Goal: Task Accomplishment & Management: Manage account settings

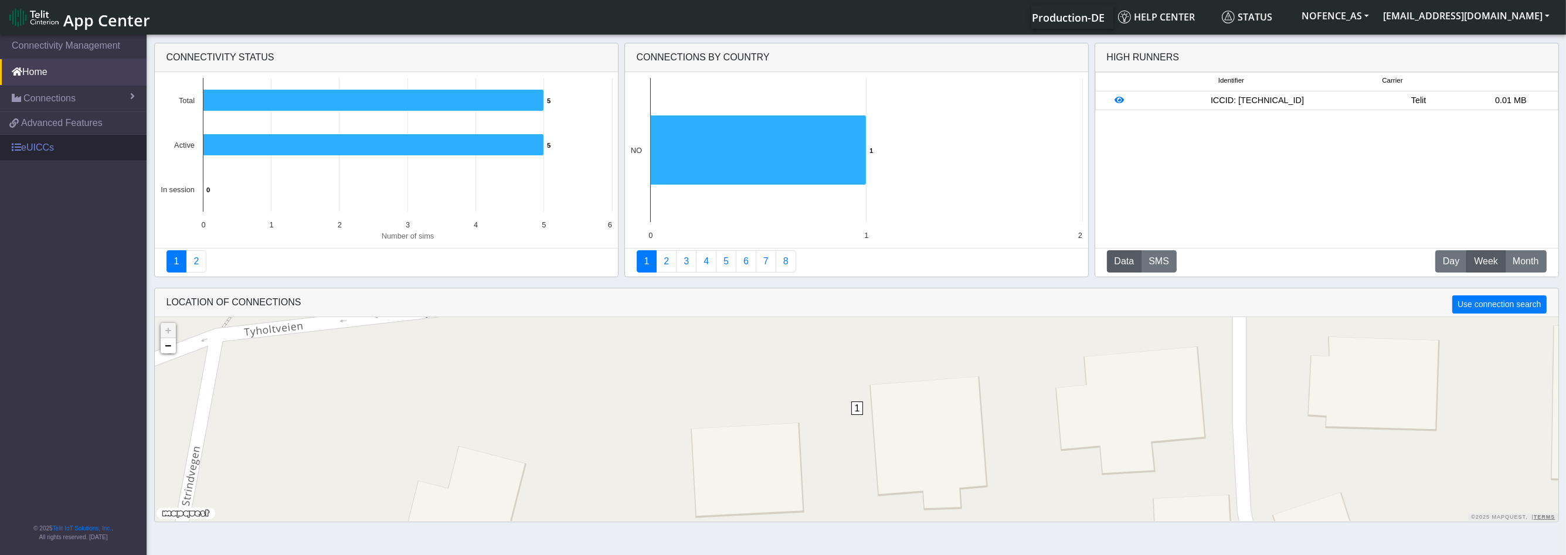
click at [47, 146] on link "eUICCs" at bounding box center [73, 148] width 147 height 26
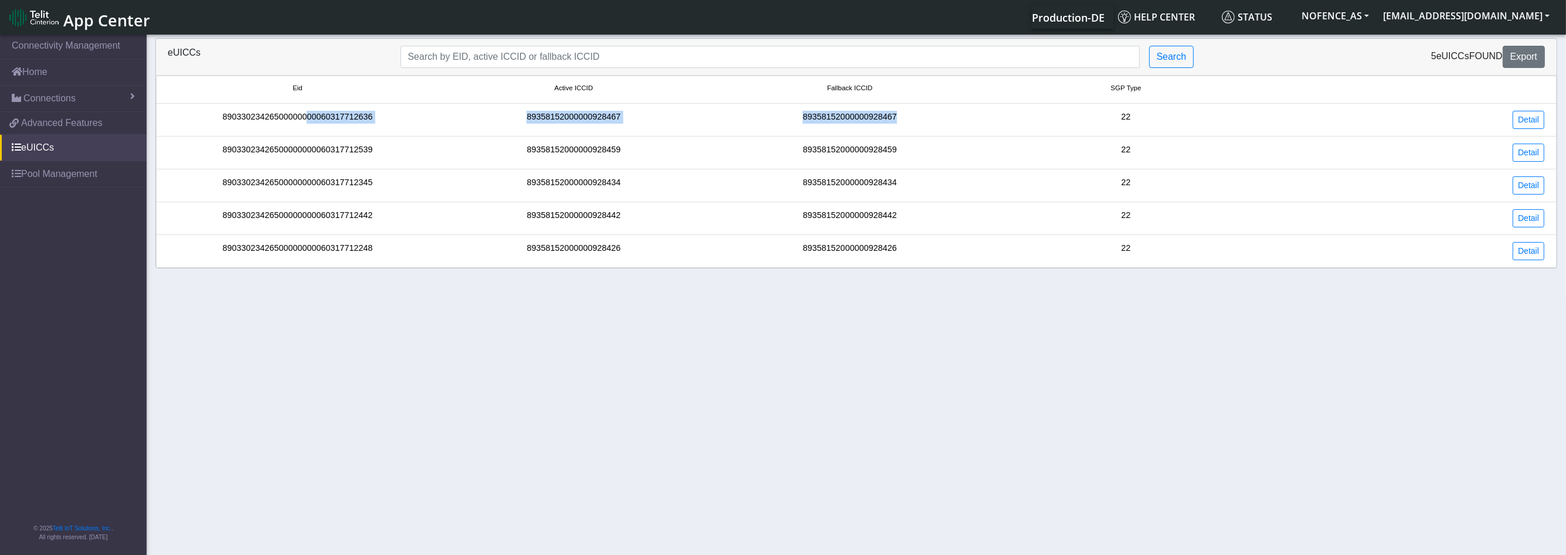
drag, startPoint x: 905, startPoint y: 114, endPoint x: 308, endPoint y: 114, distance: 596.8
click at [308, 114] on div "89033023426500000000060317712636 89358152000000928467 89358152000000928467 22 D…" at bounding box center [856, 120] width 1394 height 18
click at [308, 115] on div "89033023426500000000060317712636" at bounding box center [297, 120] width 276 height 18
click at [1521, 116] on link "Detail" at bounding box center [1529, 120] width 32 height 18
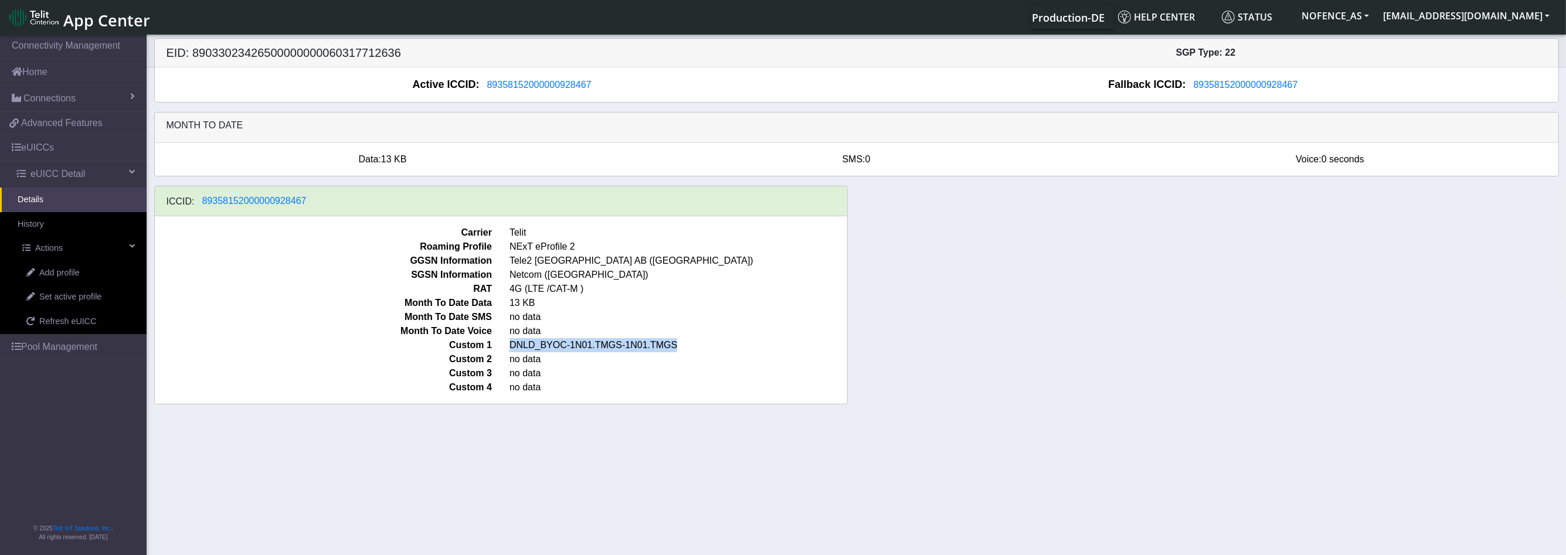
drag, startPoint x: 505, startPoint y: 342, endPoint x: 706, endPoint y: 344, distance: 201.7
click at [706, 344] on span "DNLD_BYOC-1N01.TMGS-1N01.TMGS" at bounding box center [678, 345] width 355 height 14
click at [93, 339] on link "Pool Management" at bounding box center [73, 347] width 147 height 26
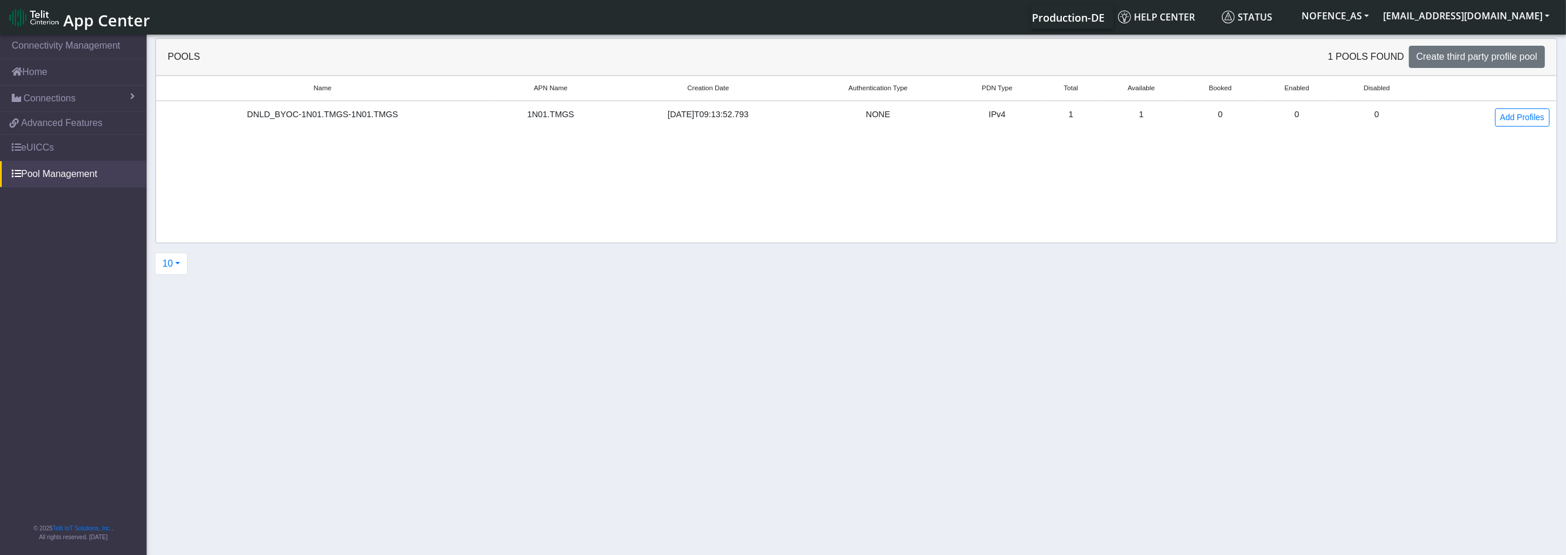
drag, startPoint x: 238, startPoint y: 114, endPoint x: 959, endPoint y: 124, distance: 720.6
click at [896, 125] on tr "DNLD_BYOC-1N01.TMGS-1N01.TMGS 1N01.TMGS 2025-08-29T09:13:52.793 NONE IPv4 1 1 0…" at bounding box center [856, 117] width 1401 height 33
click at [952, 124] on td "NONE" at bounding box center [878, 117] width 148 height 33
click at [1501, 117] on link "Add Profiles" at bounding box center [1522, 117] width 55 height 18
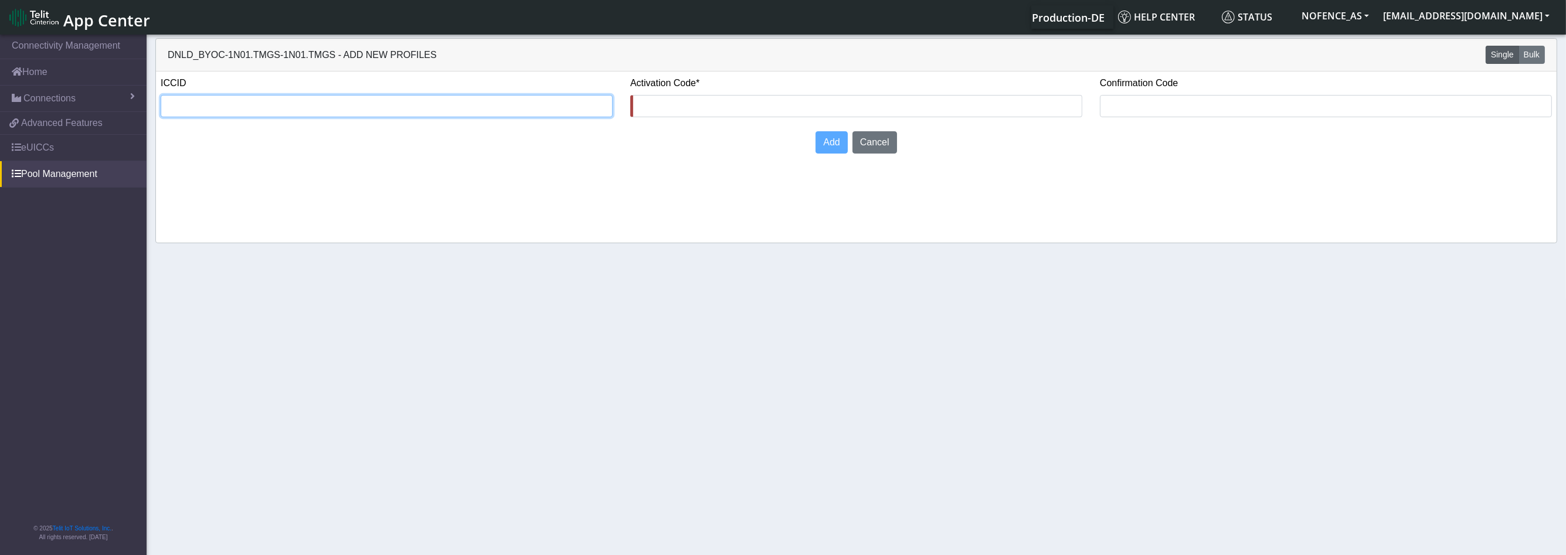
click at [450, 100] on input "text" at bounding box center [387, 106] width 452 height 22
click at [713, 95] on input "text" at bounding box center [856, 106] width 452 height 22
type input "LPA:1$RSP-3114.IDEMIA.IO$WYGLT-9JDOA-E7R80-1GQKX"
drag, startPoint x: 629, startPoint y: 102, endPoint x: 880, endPoint y: 107, distance: 251.0
click at [852, 105] on div "Activation Code* LPA:1$RSP-3114.IDEMIA.IO$WYGLT-9JDOA-E7R80-1GQKX" at bounding box center [856, 101] width 470 height 50
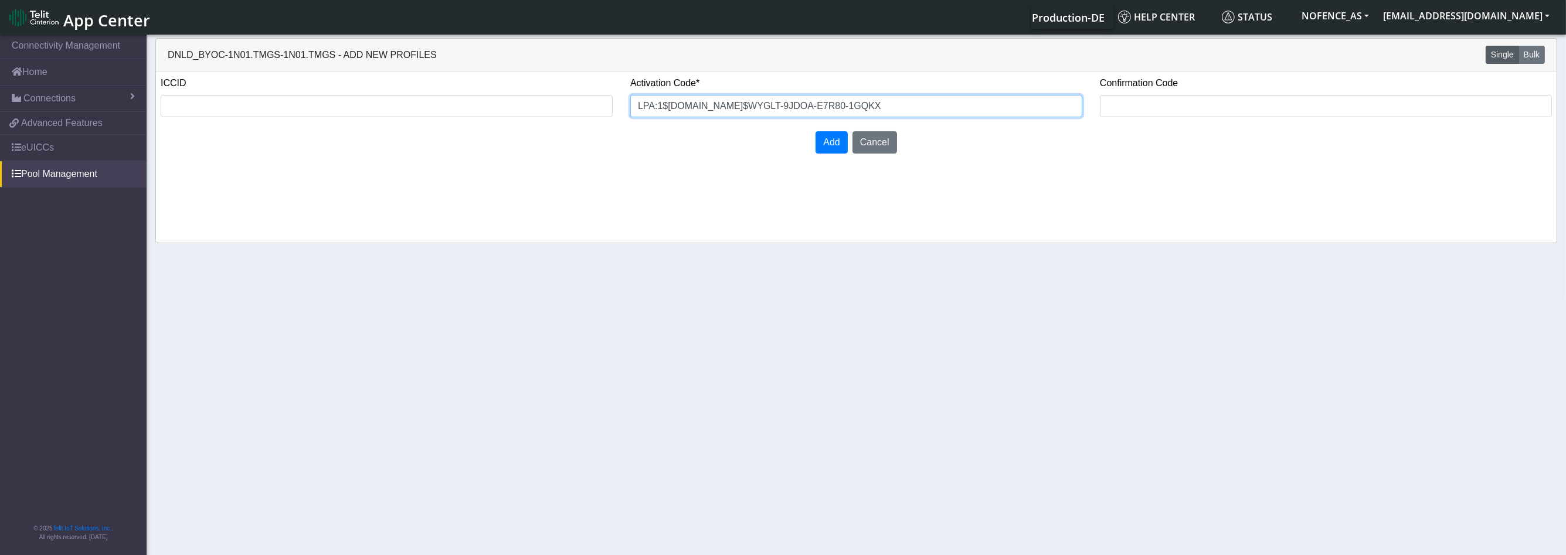
drag, startPoint x: 931, startPoint y: 101, endPoint x: 634, endPoint y: 101, distance: 297.2
click at [634, 101] on input "LPA:1$RSP-3114.IDEMIA.IO$WYGLT-9JDOA-E7R80-1GQKX" at bounding box center [856, 106] width 452 height 22
click at [634, 100] on input "LPA:1$RSP-3114.IDEMIA.IO$WYGLT-9JDOA-E7R80-1GQKX" at bounding box center [856, 106] width 452 height 22
click at [498, 108] on input "text" at bounding box center [387, 106] width 452 height 22
click at [498, 109] on input "text" at bounding box center [387, 106] width 452 height 22
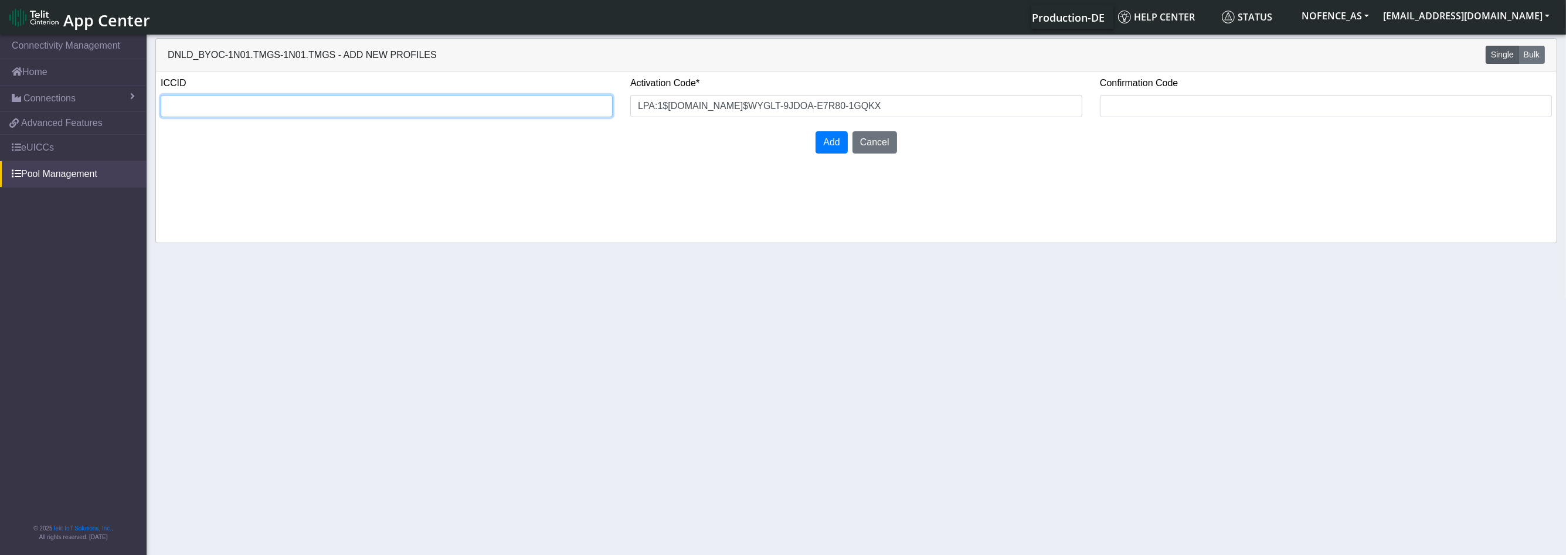
type input "89462038098000067070"
drag, startPoint x: 270, startPoint y: 108, endPoint x: 160, endPoint y: 106, distance: 110.3
click at [161, 106] on input "89462038098000067070" at bounding box center [387, 106] width 452 height 22
click at [284, 135] on div "Add Cancel" at bounding box center [856, 143] width 1409 height 32
click at [874, 141] on button "Cancel" at bounding box center [874, 142] width 45 height 22
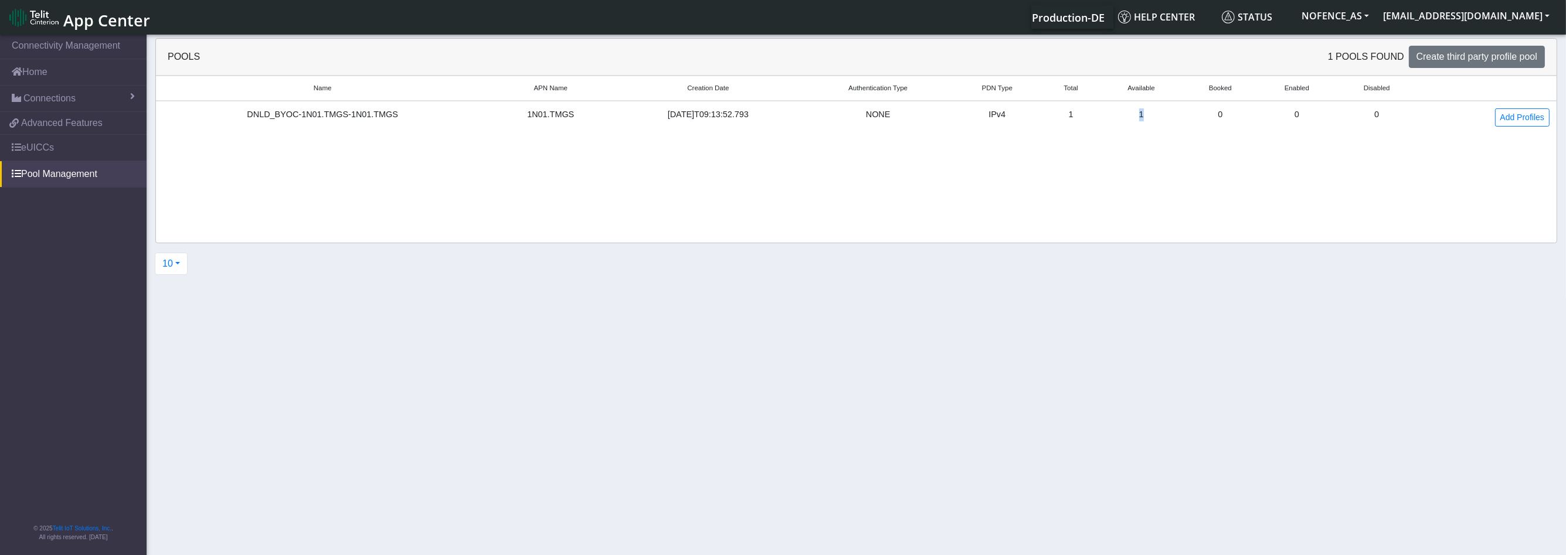
click at [1154, 117] on td "1" at bounding box center [1140, 117] width 83 height 33
click at [87, 150] on link "eUICCs" at bounding box center [73, 148] width 147 height 26
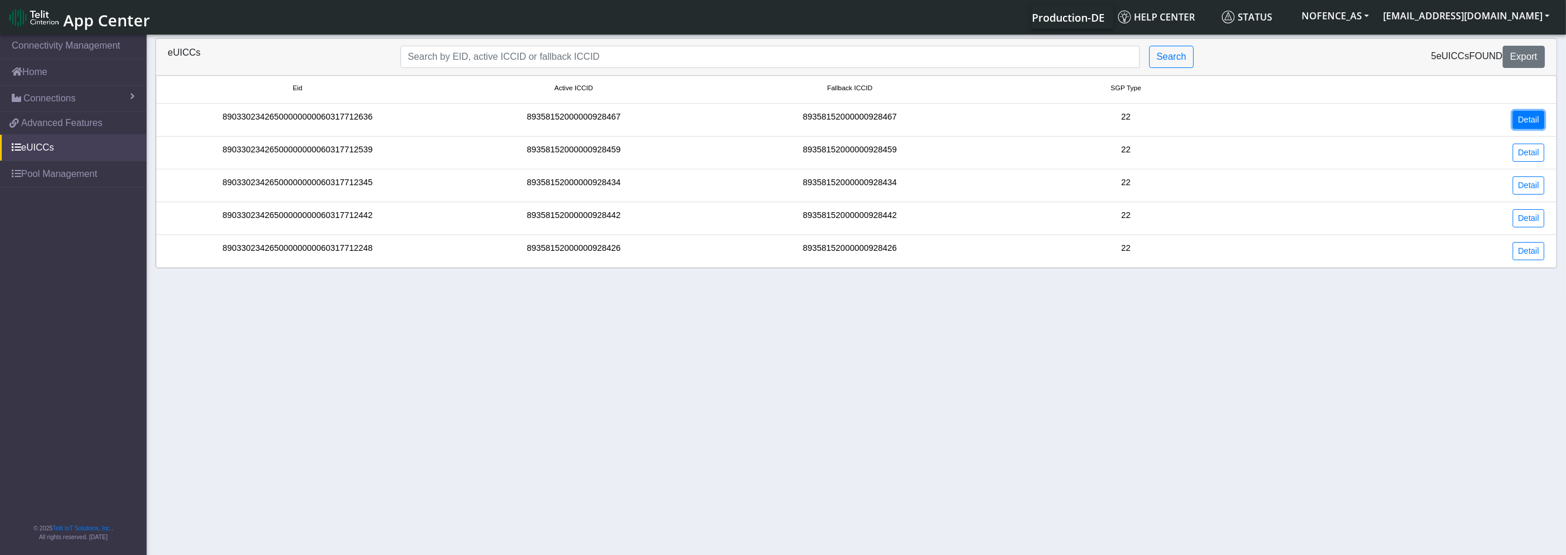
click at [1521, 115] on link "Detail" at bounding box center [1529, 120] width 32 height 18
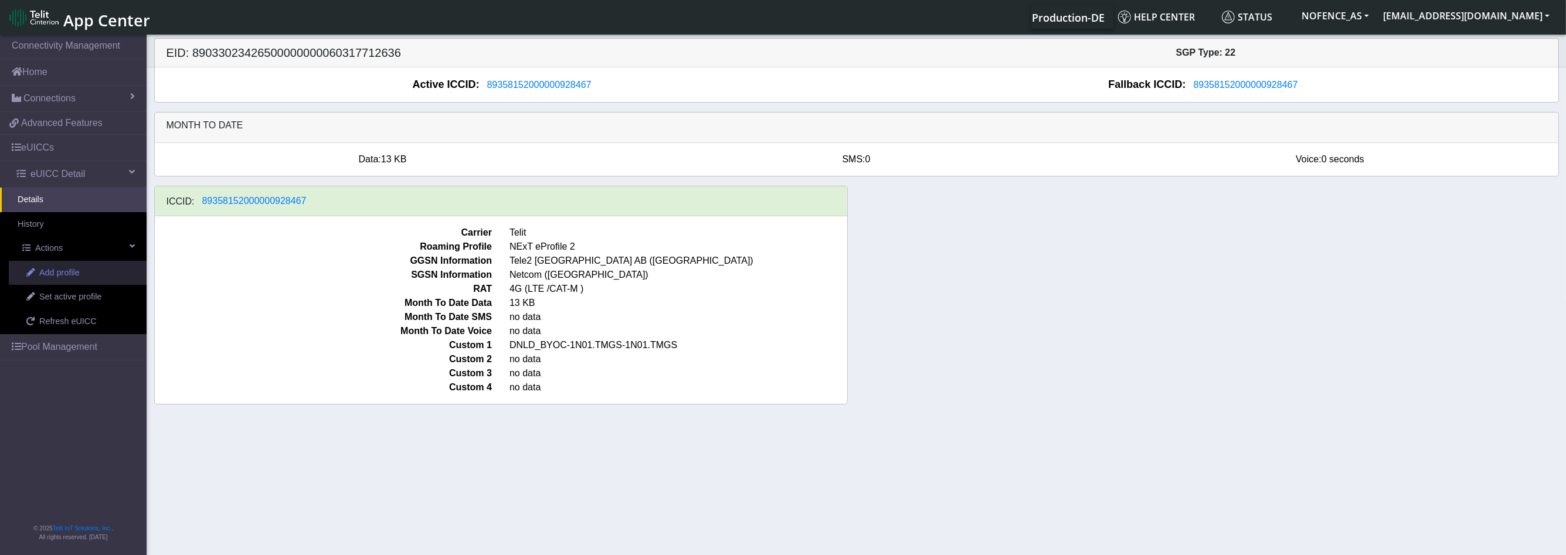
click at [83, 274] on link "Add profile" at bounding box center [78, 273] width 138 height 25
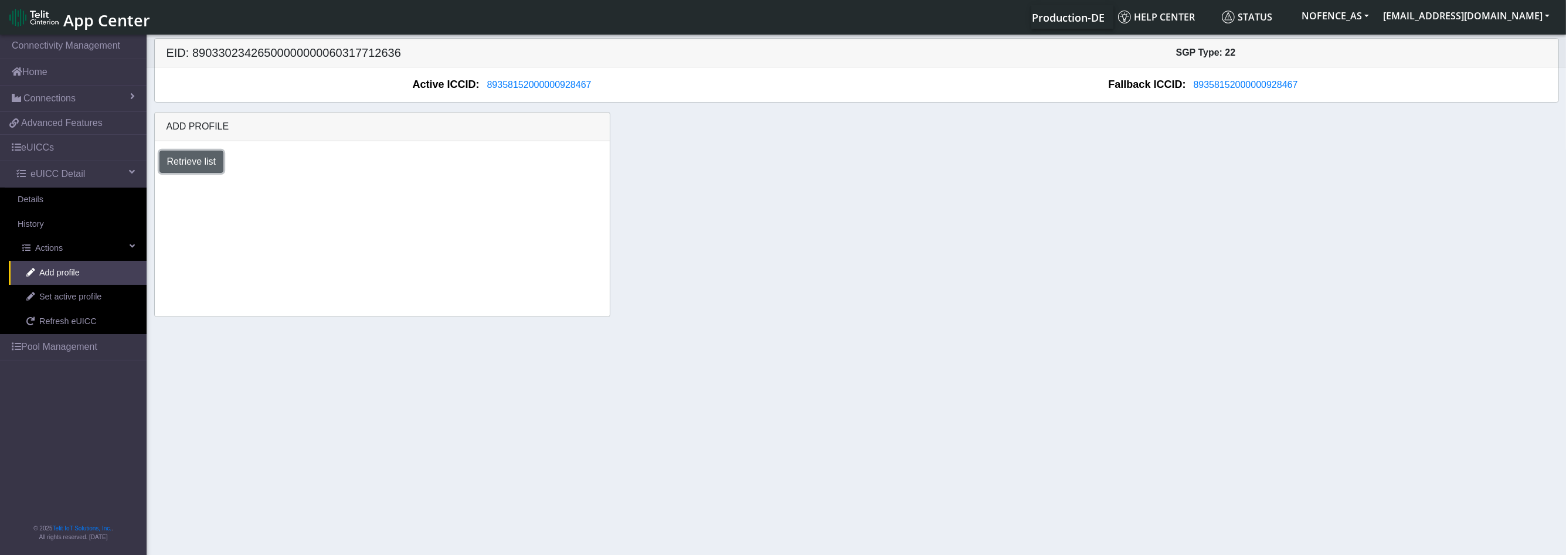
click at [190, 167] on button "Retrieve list" at bounding box center [191, 162] width 64 height 22
select select "6c03ca72-ef63-4261-9d33-5bb37ce75665"
click at [159, 182] on select "Select profile to add DNLD_BYOC-1N01.TMGS-1N01.TMGS" at bounding box center [258, 193] width 198 height 22
click at [389, 192] on button "Add" at bounding box center [388, 193] width 32 height 22
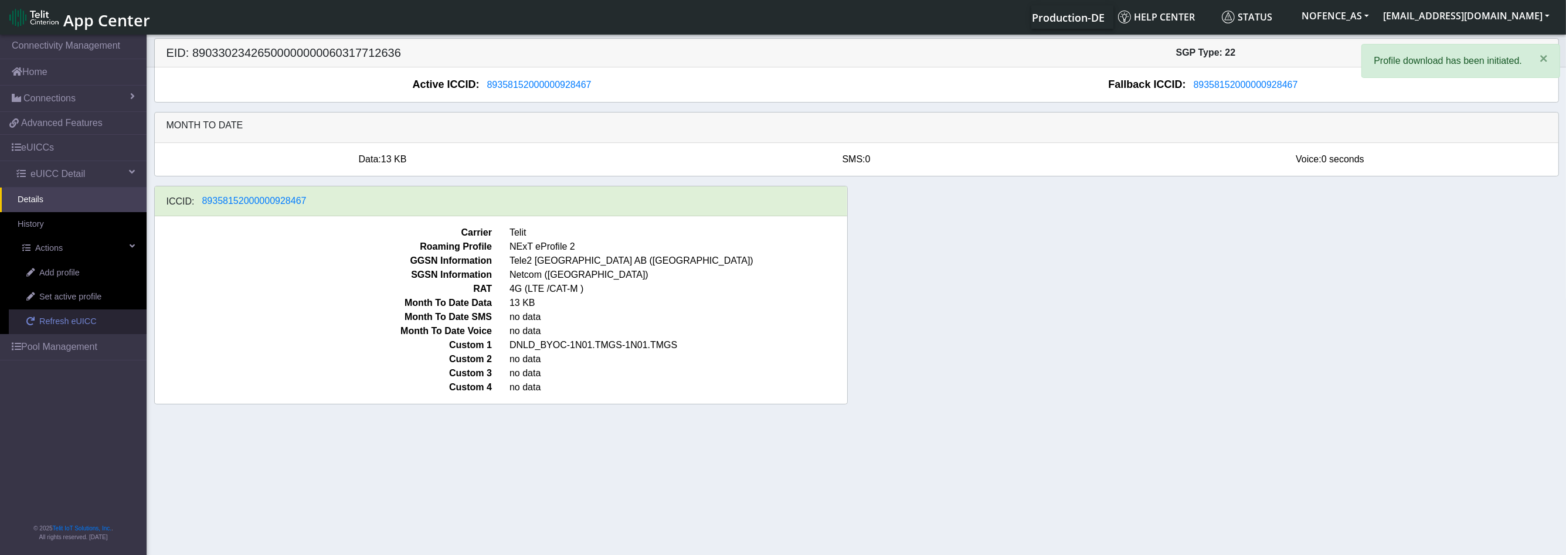
click at [105, 323] on link "Refresh eUICC" at bounding box center [78, 322] width 138 height 25
click at [106, 324] on link "Refresh eUICC" at bounding box center [78, 322] width 138 height 25
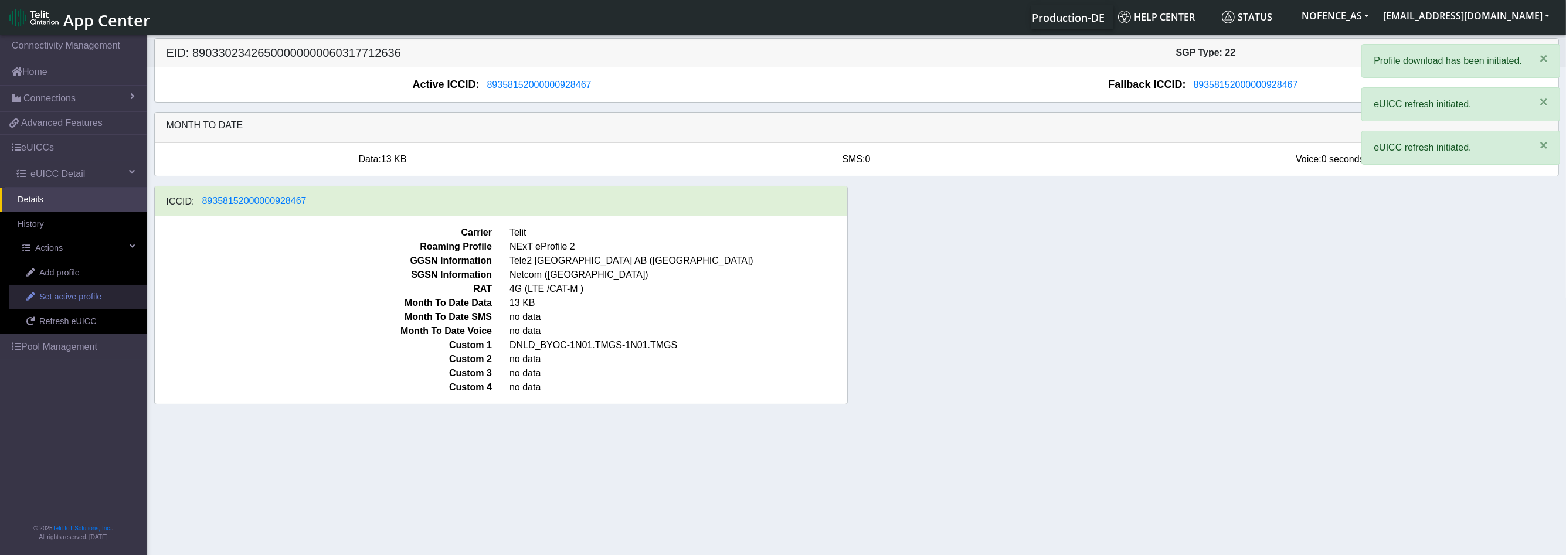
click at [95, 295] on span "Set active profile" at bounding box center [70, 297] width 62 height 13
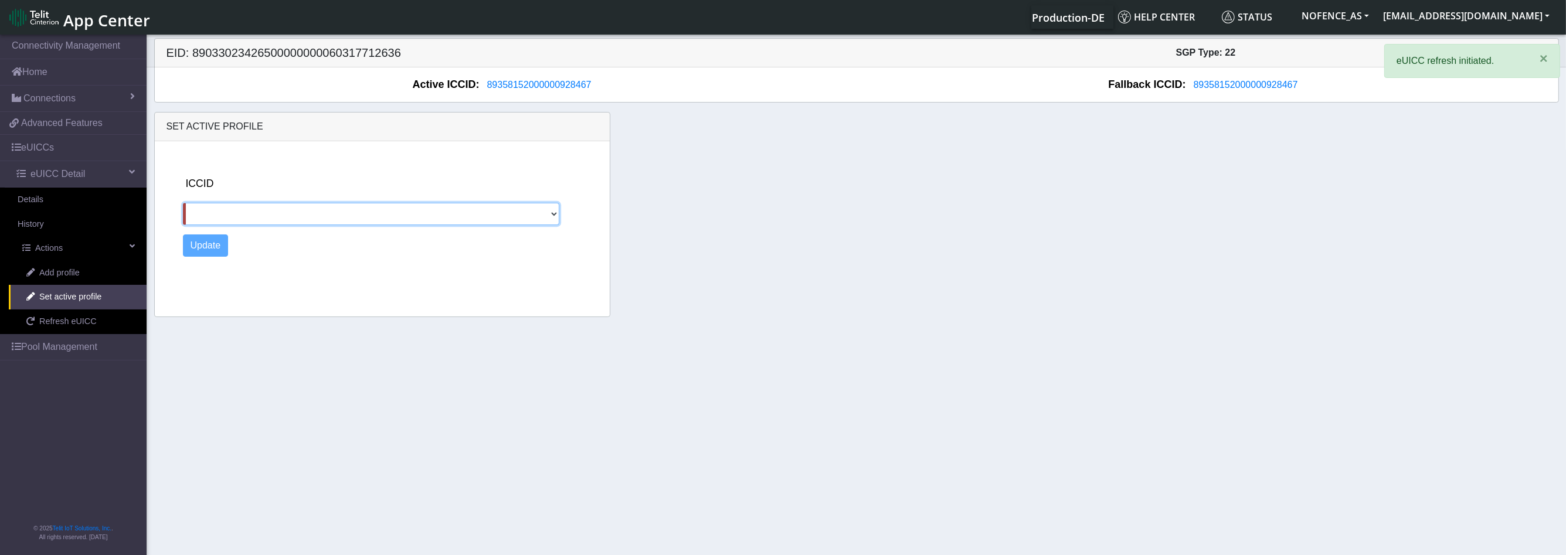
click at [335, 237] on div "ICCID Update" at bounding box center [392, 226] width 428 height 171
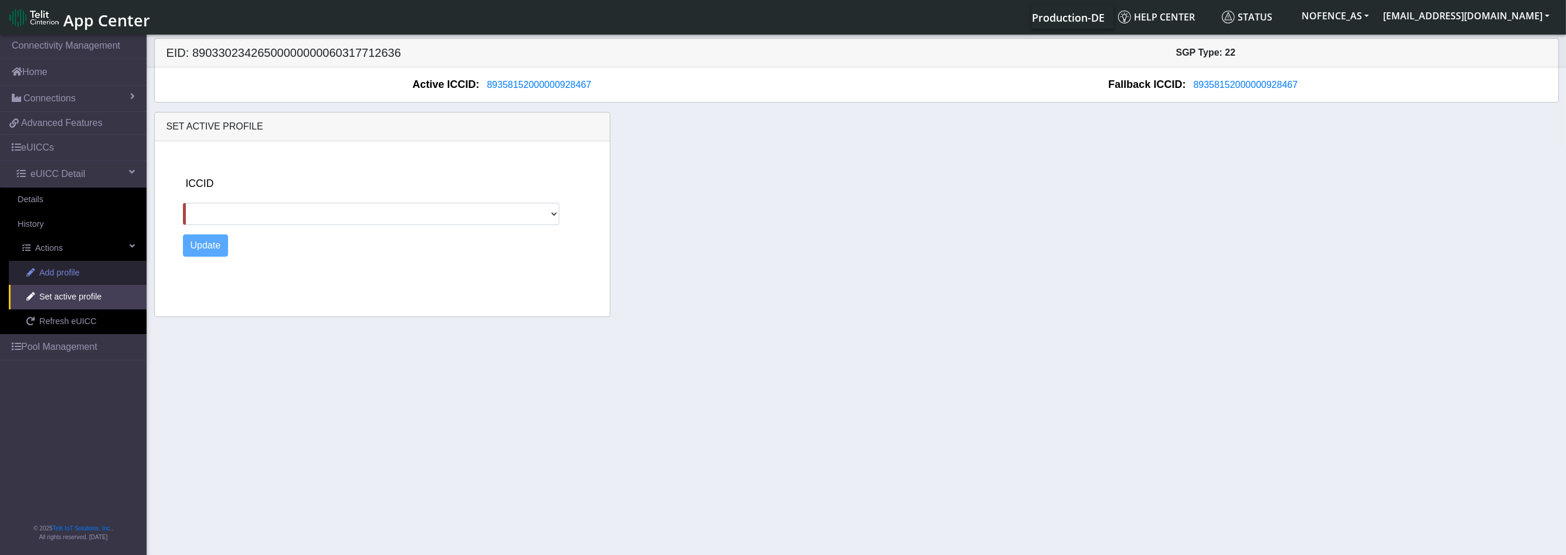
click at [94, 272] on link "Add profile" at bounding box center [78, 273] width 138 height 25
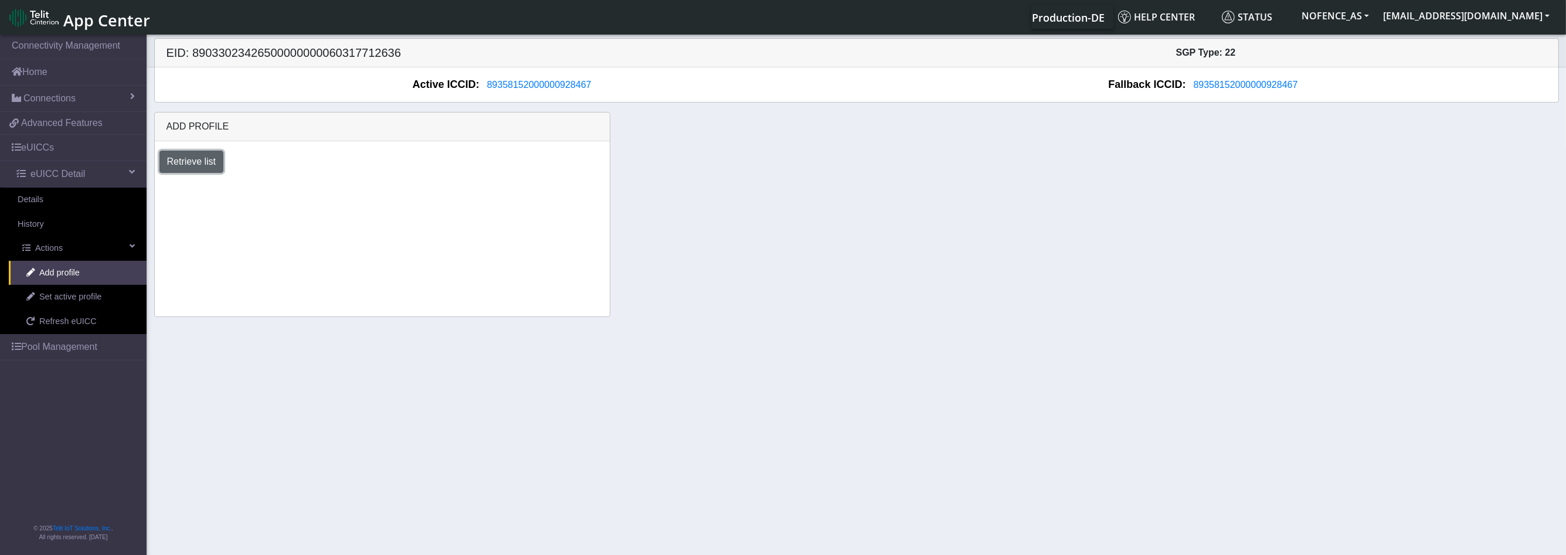
click at [217, 161] on button "Retrieve list" at bounding box center [191, 162] width 64 height 22
select select "6c03ca72-ef63-4261-9d33-5bb37ce75665"
click at [159, 182] on select "Select profile to add DNLD_BYOC-1N01.TMGS-1N01.TMGS" at bounding box center [258, 193] width 198 height 22
click at [381, 196] on button "Add" at bounding box center [388, 193] width 32 height 22
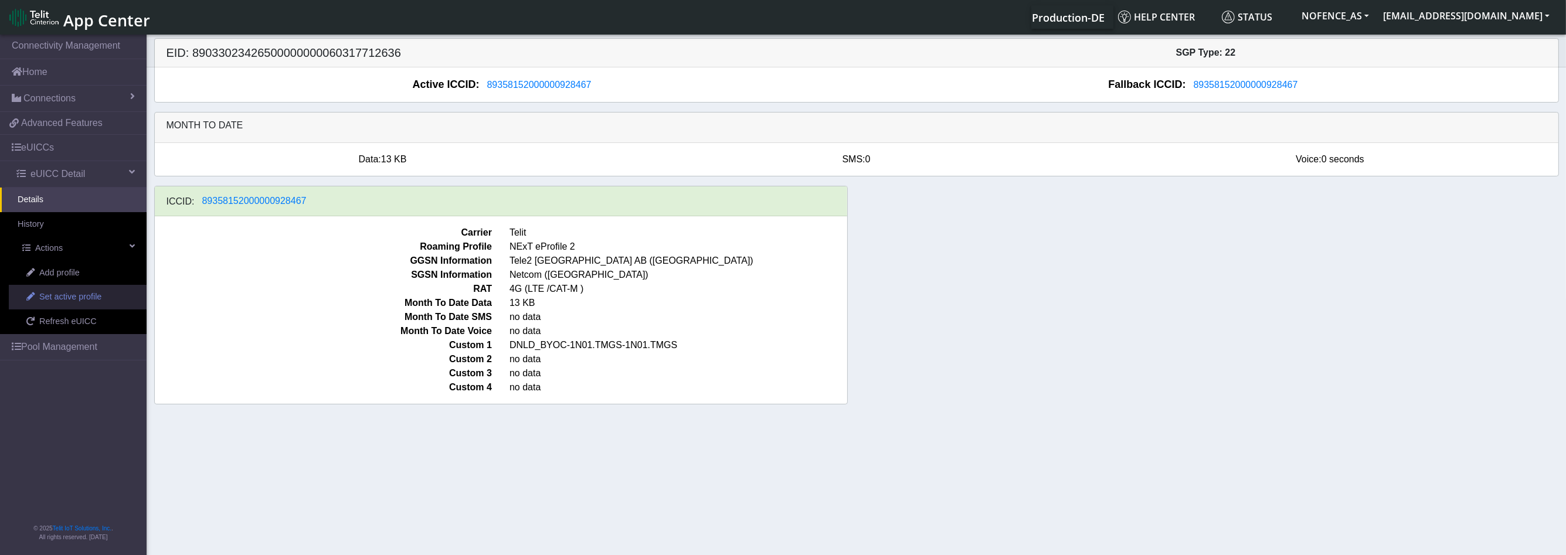
click at [41, 291] on span "Set active profile" at bounding box center [70, 297] width 62 height 13
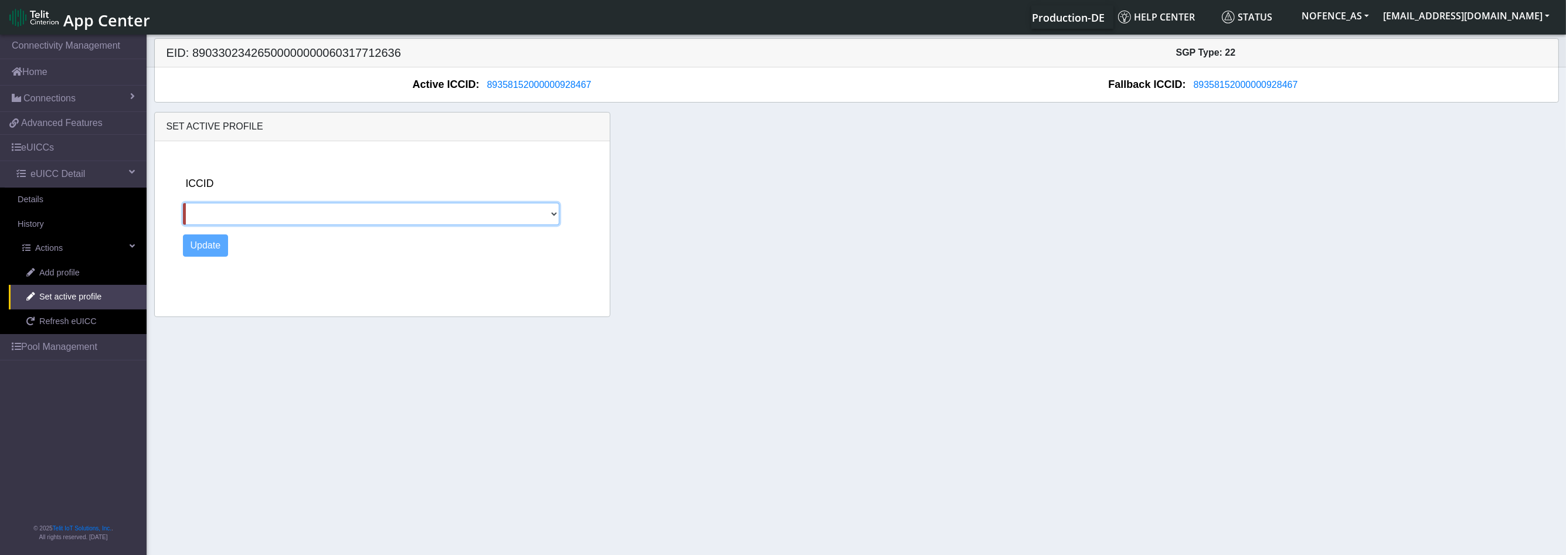
click at [288, 220] on select at bounding box center [371, 214] width 377 height 22
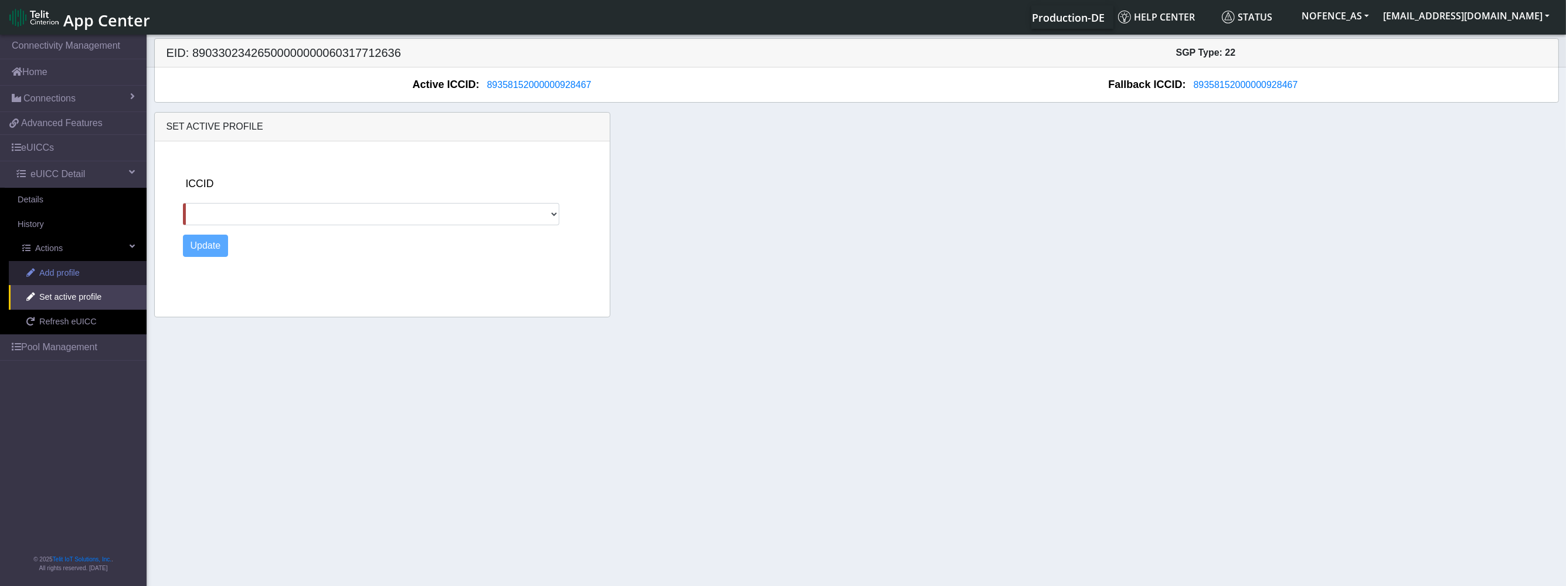
click at [39, 274] on span "Add profile" at bounding box center [59, 273] width 40 height 13
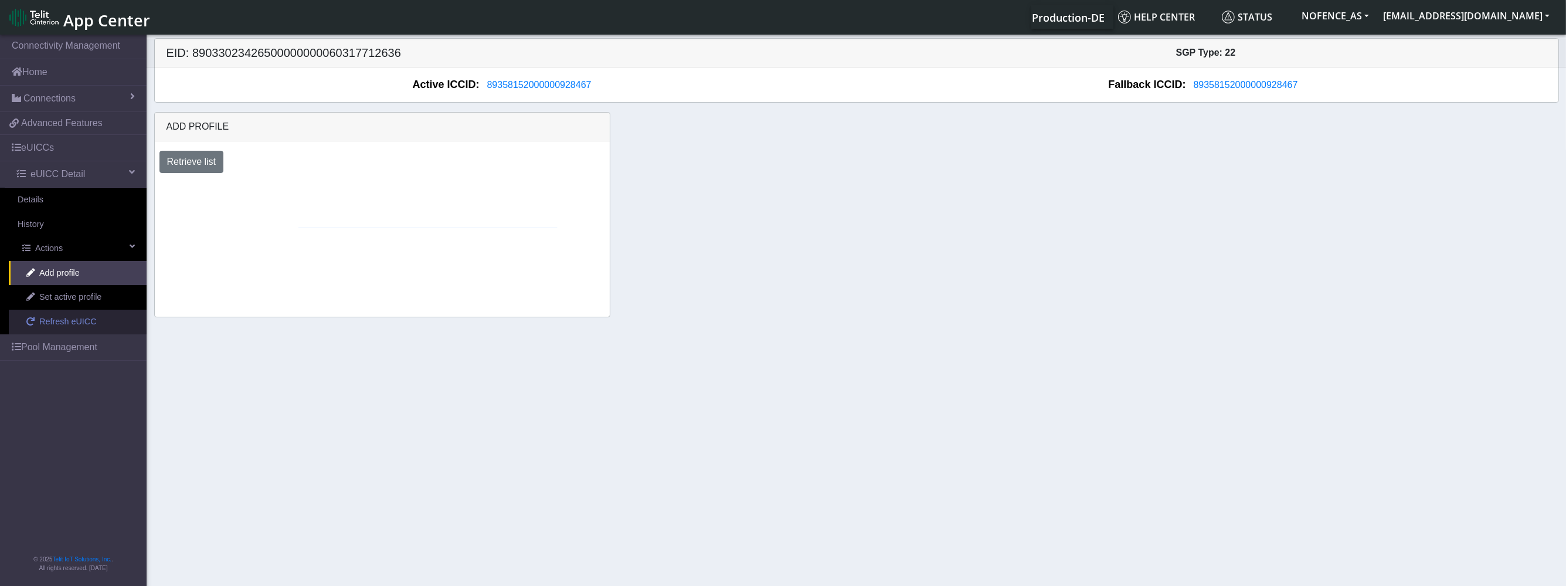
click at [60, 311] on link "Refresh eUICC" at bounding box center [78, 322] width 138 height 25
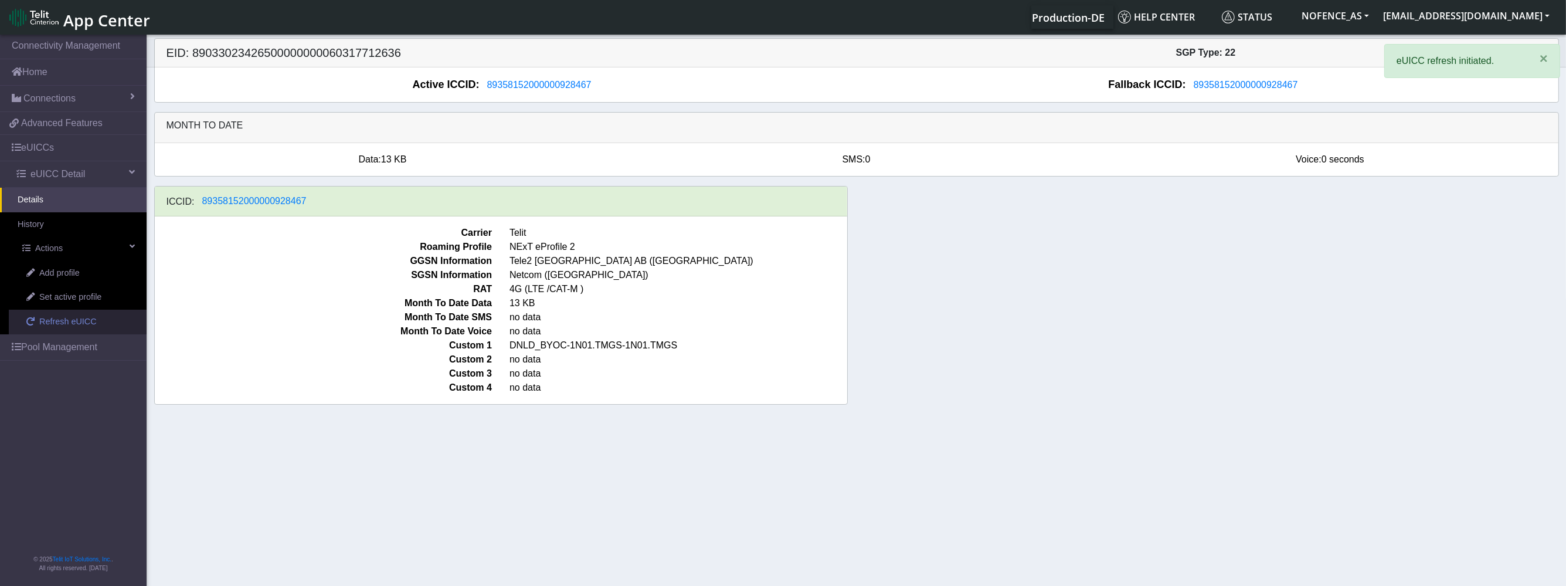
click at [60, 311] on link "Refresh eUICC" at bounding box center [78, 322] width 138 height 25
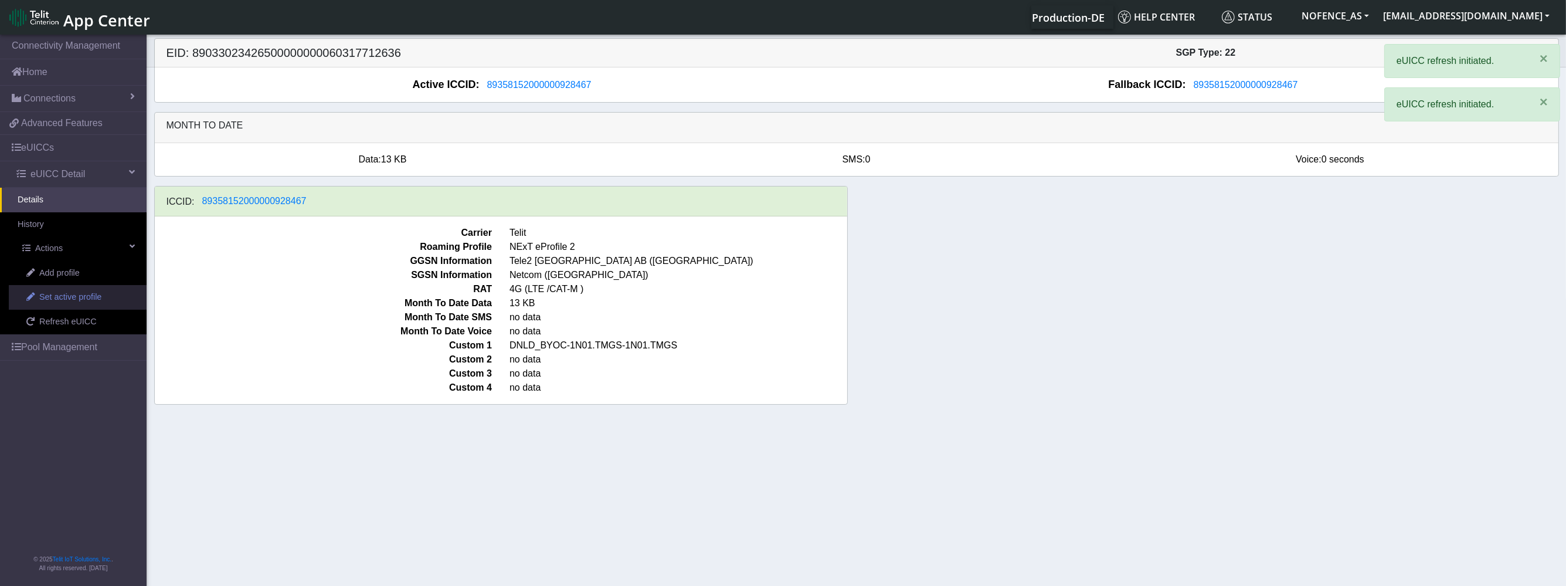
click at [62, 286] on link "Set active profile" at bounding box center [78, 297] width 138 height 25
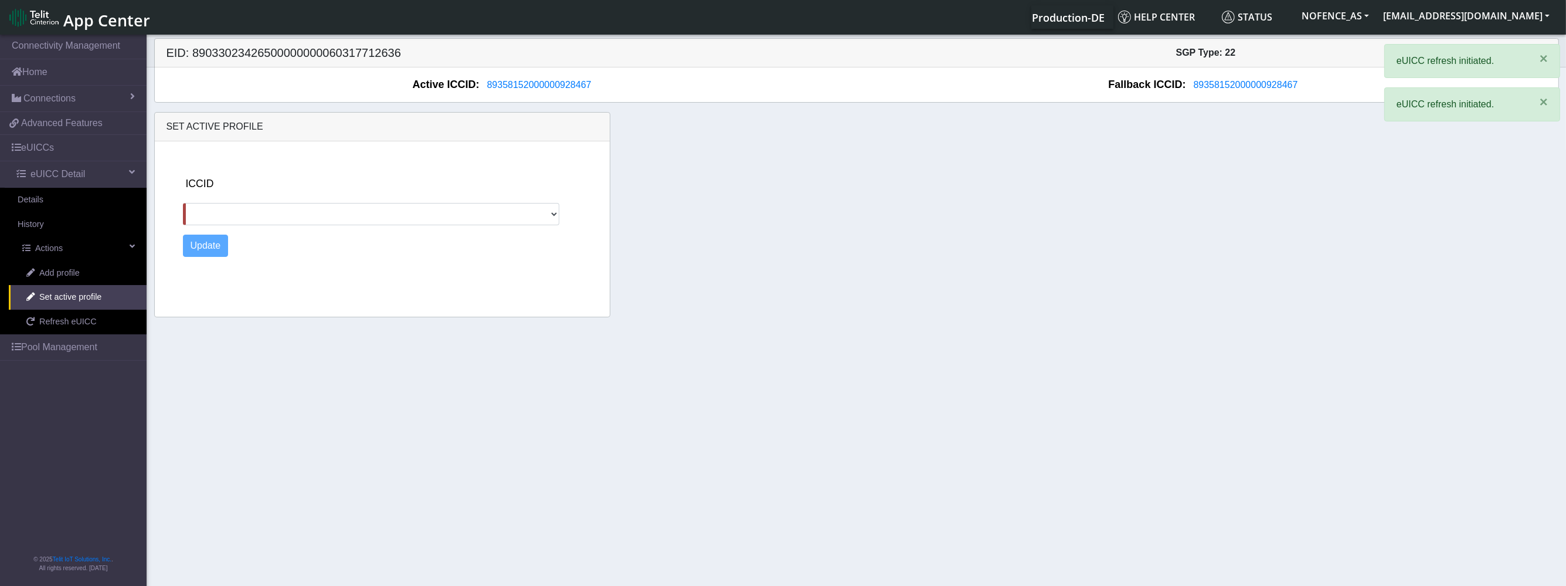
click at [203, 199] on div "ICCID" at bounding box center [392, 200] width 419 height 49
click at [205, 210] on select at bounding box center [371, 214] width 377 height 22
click at [89, 319] on span "Refresh eUICC" at bounding box center [67, 321] width 57 height 13
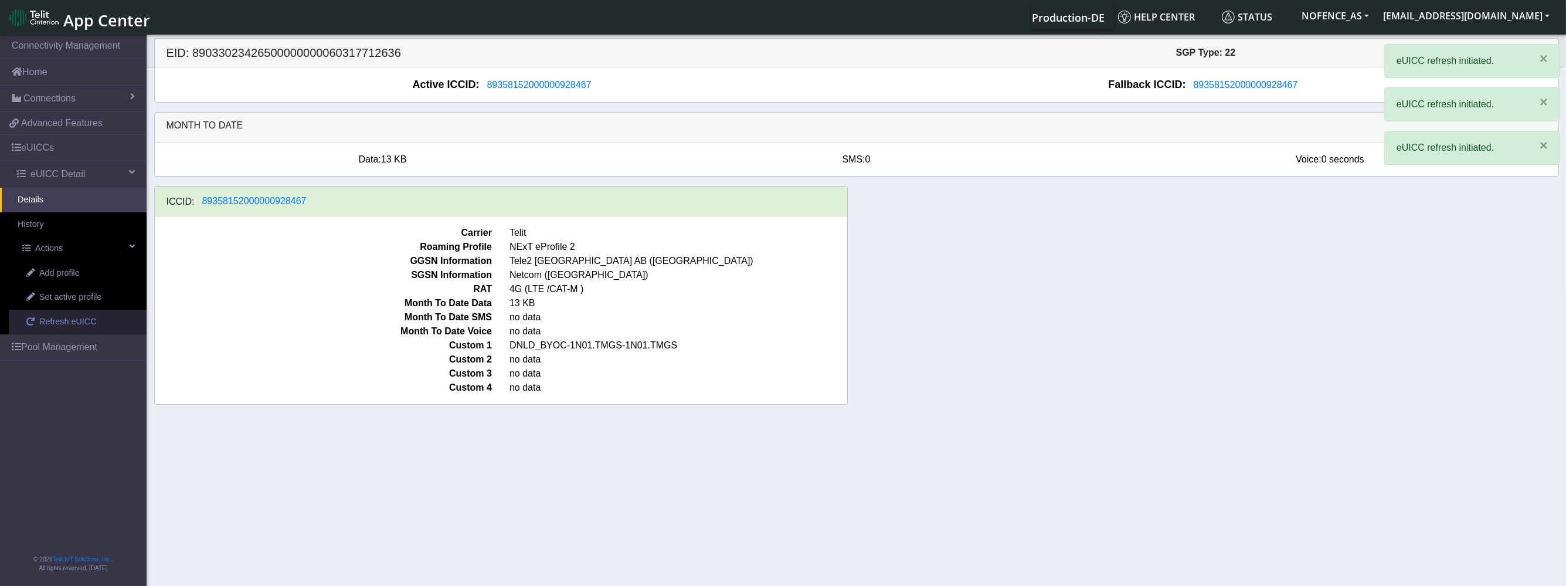
click at [89, 319] on span "Refresh eUICC" at bounding box center [67, 321] width 57 height 13
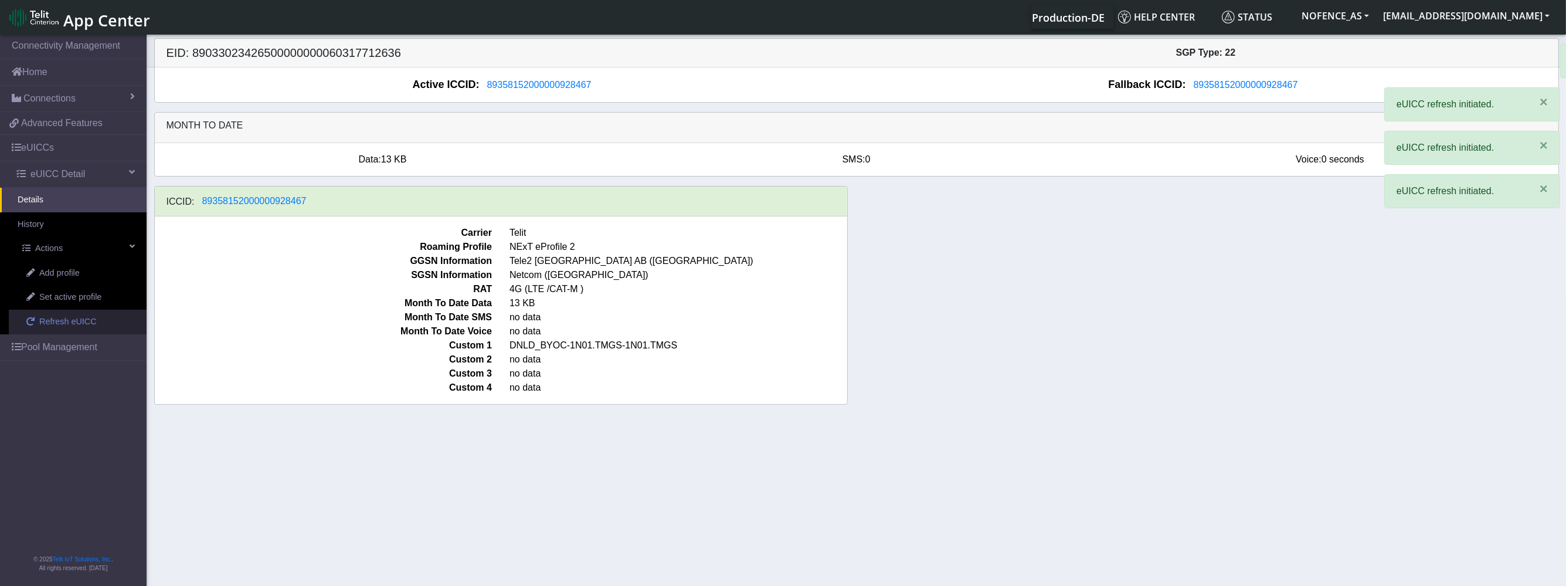
click at [86, 325] on span "Refresh eUICC" at bounding box center [67, 321] width 57 height 13
click at [84, 325] on span "Refresh eUICC" at bounding box center [67, 321] width 57 height 13
click at [63, 328] on link "Refresh eUICC" at bounding box center [78, 322] width 138 height 25
click at [63, 325] on span "Refresh eUICC" at bounding box center [67, 321] width 57 height 13
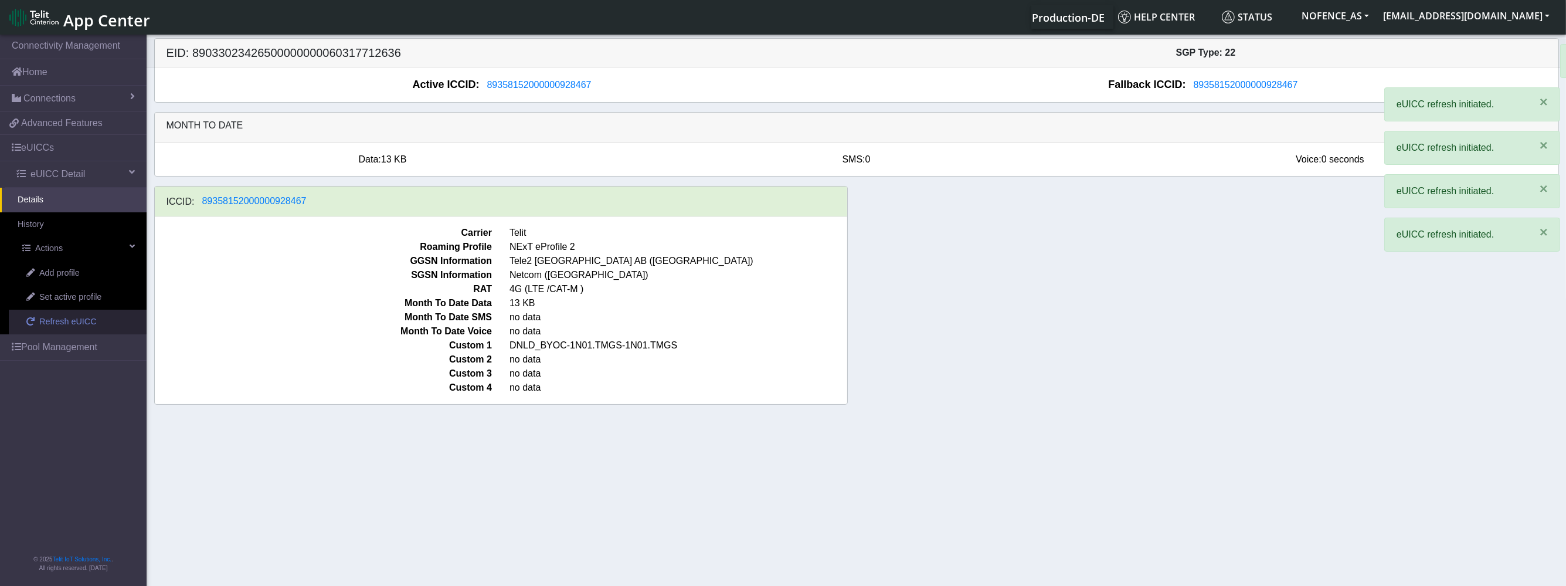
click at [63, 325] on span "Refresh eUICC" at bounding box center [67, 321] width 57 height 13
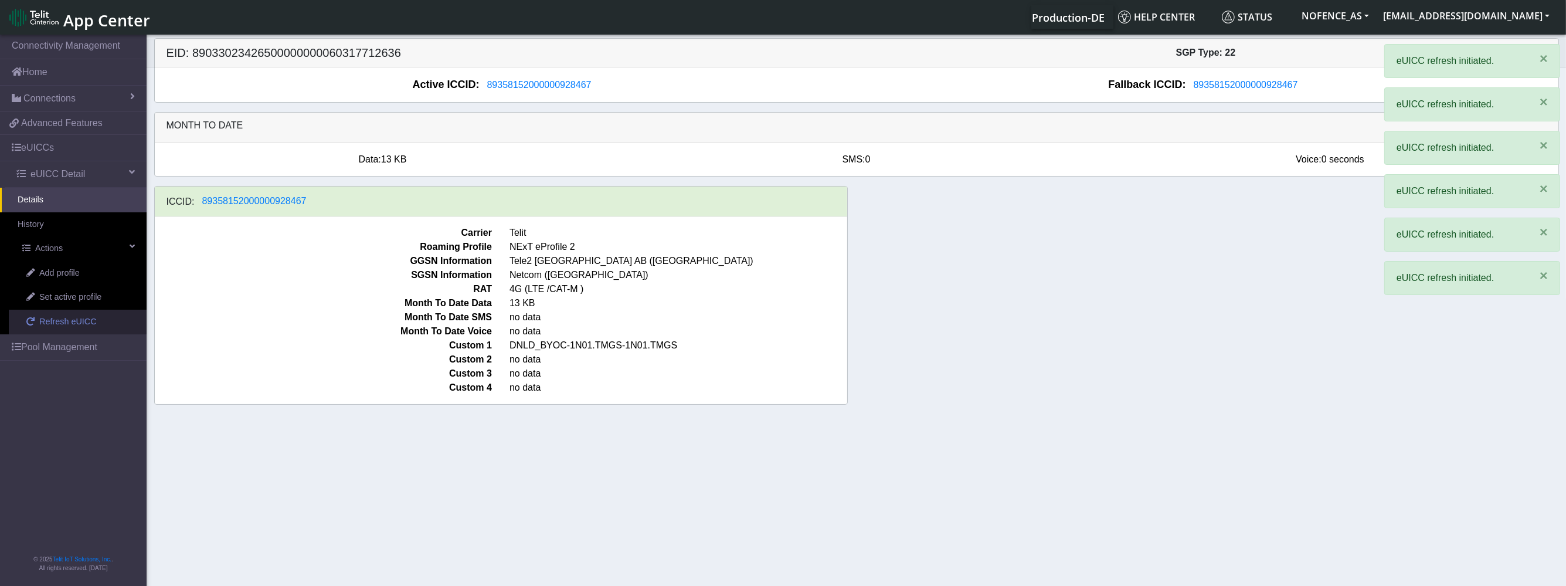
click at [53, 328] on link "Refresh eUICC" at bounding box center [78, 322] width 138 height 25
click at [49, 326] on span "Refresh eUICC" at bounding box center [67, 321] width 57 height 13
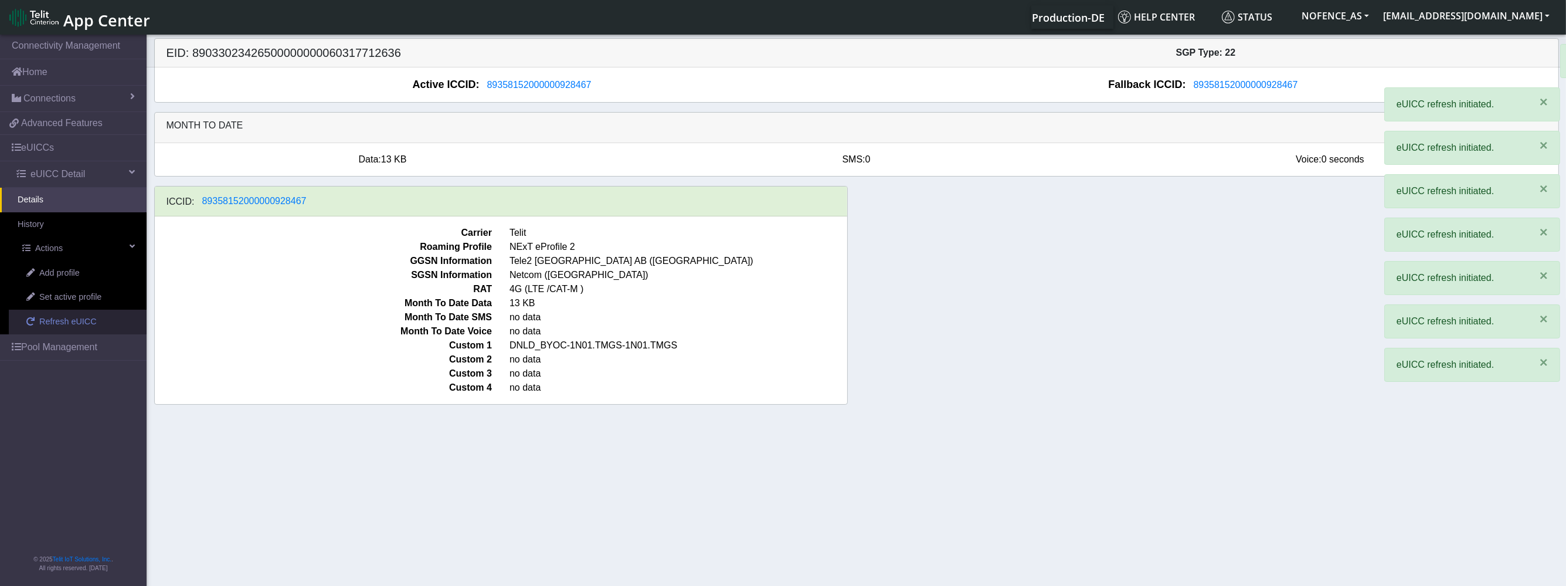
click at [49, 326] on span "Refresh eUICC" at bounding box center [67, 321] width 57 height 13
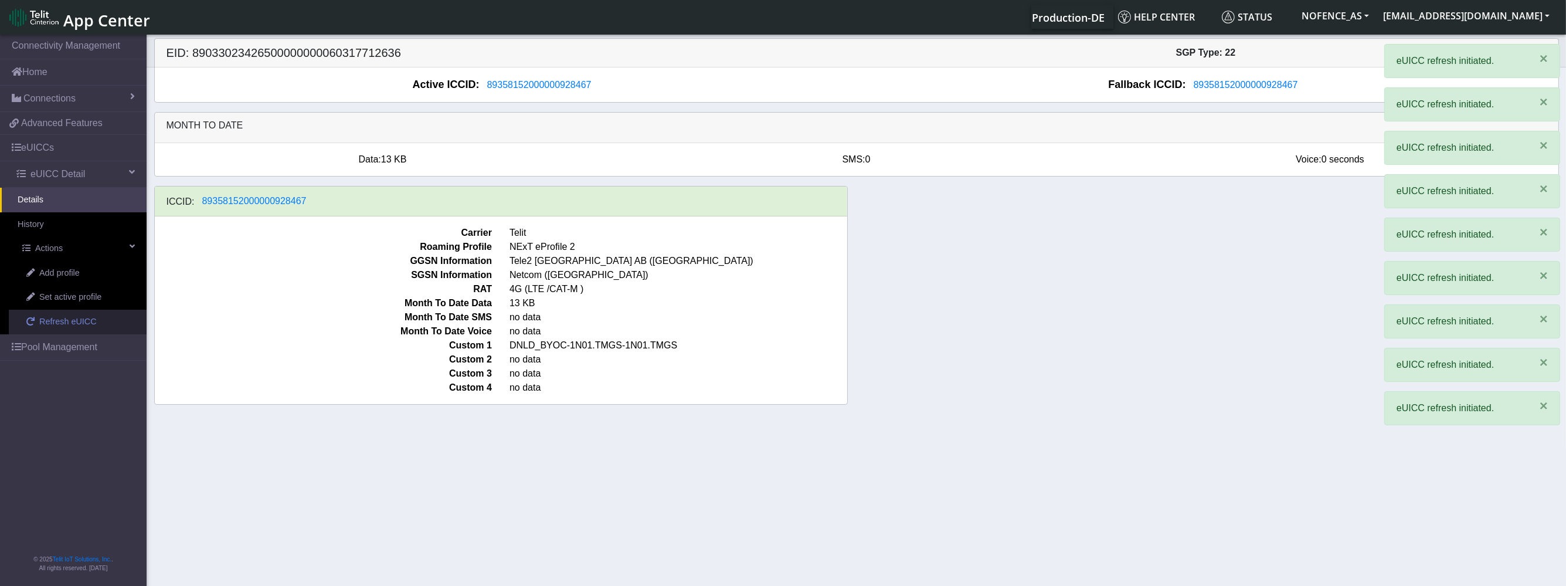
click at [49, 327] on span "Refresh eUICC" at bounding box center [67, 321] width 57 height 13
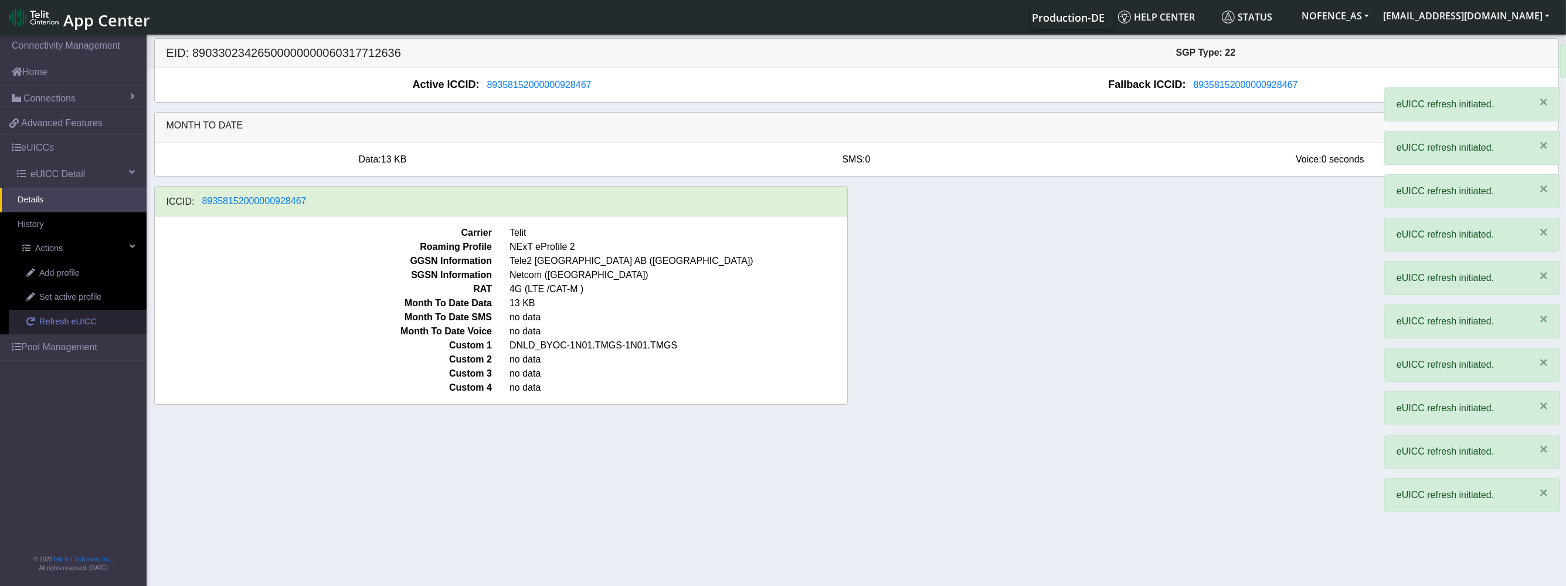
click at [49, 327] on span "Refresh eUICC" at bounding box center [67, 321] width 57 height 13
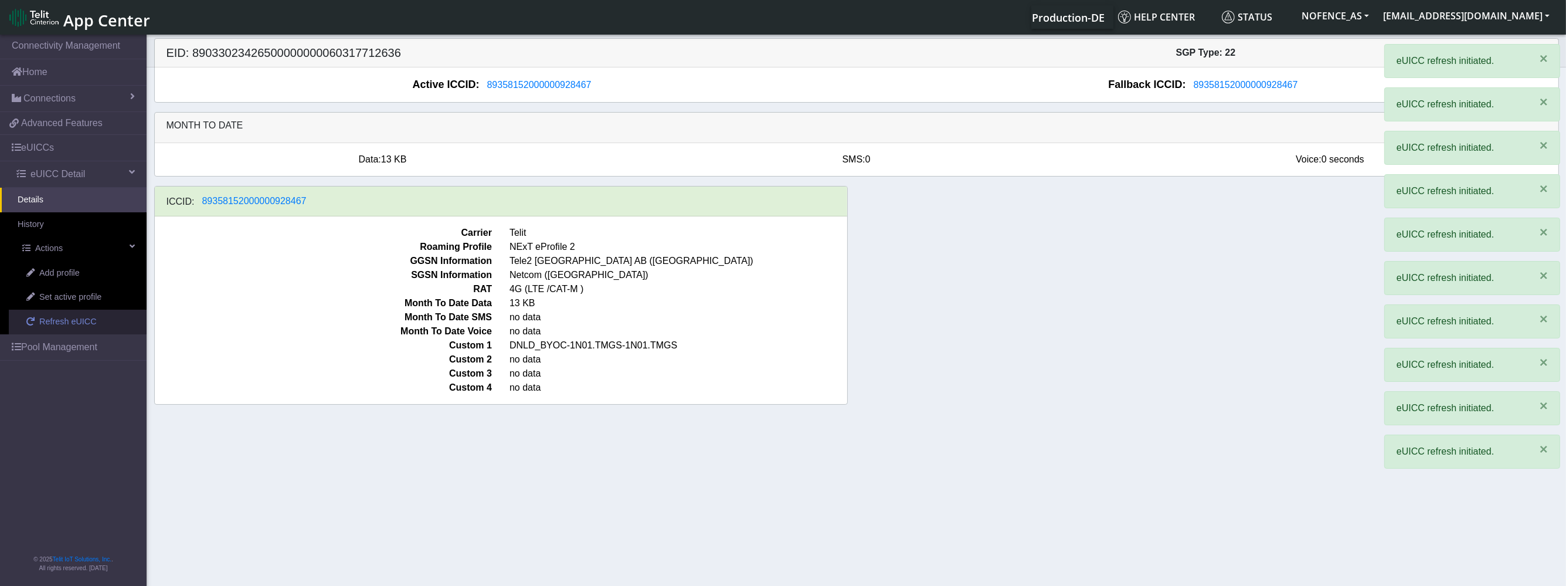
click at [49, 327] on span "Refresh eUICC" at bounding box center [67, 321] width 57 height 13
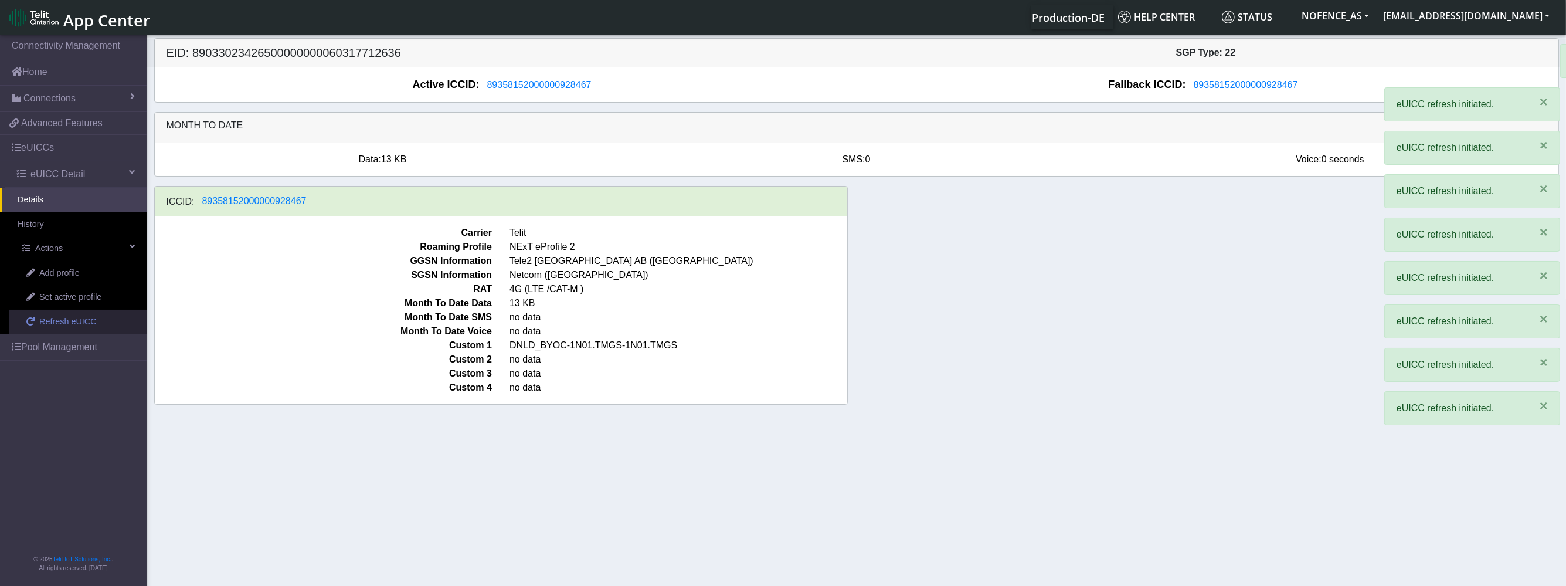
click at [48, 318] on span "Refresh eUICC" at bounding box center [67, 321] width 57 height 13
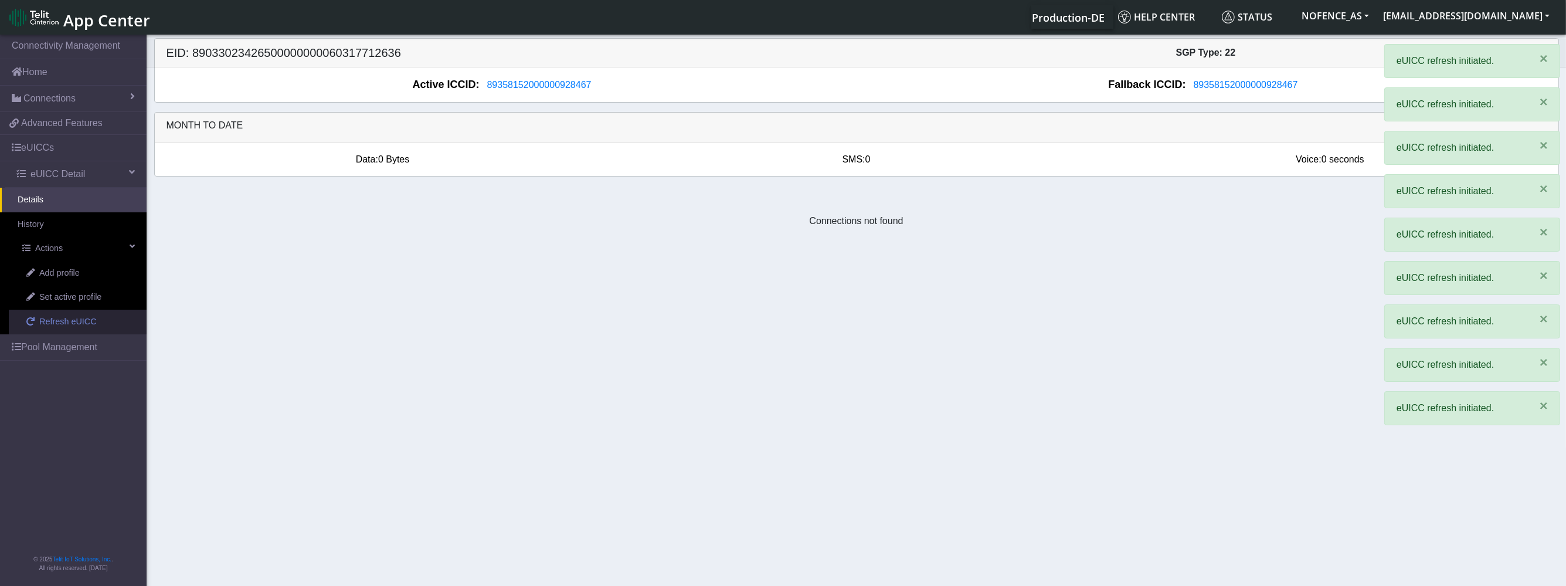
click at [48, 318] on span "Refresh eUICC" at bounding box center [67, 321] width 57 height 13
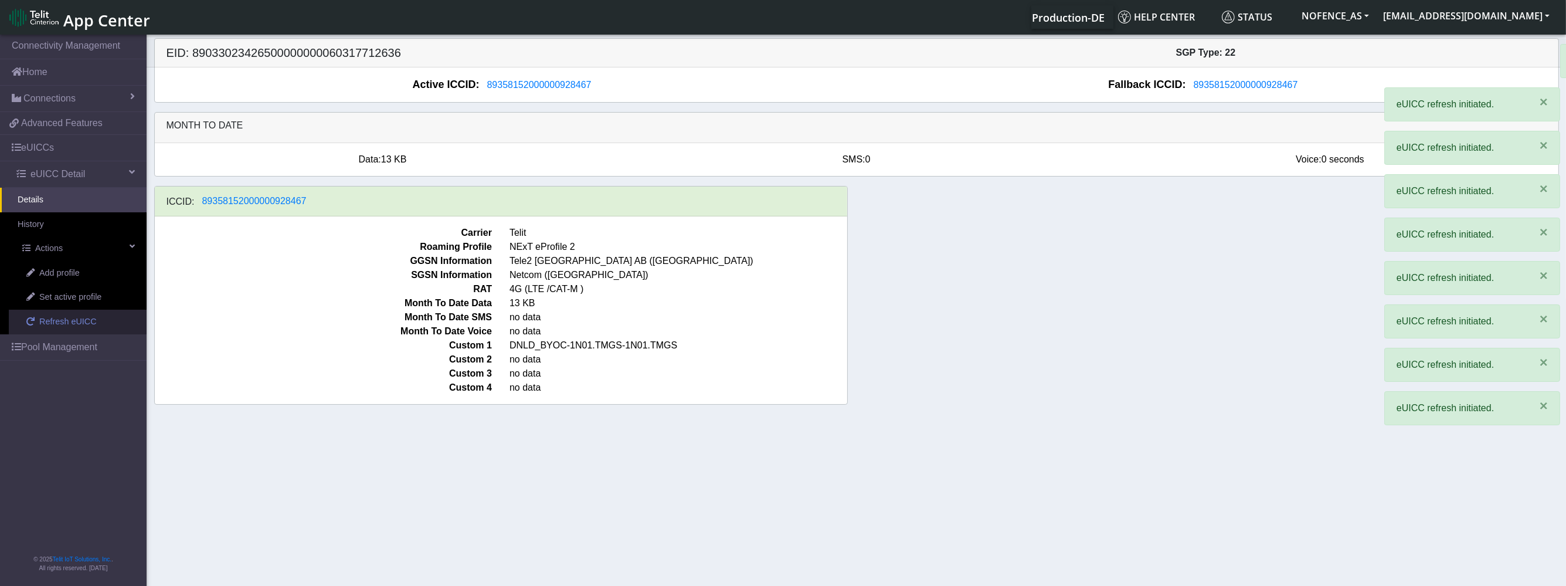
click at [47, 321] on span "Refresh eUICC" at bounding box center [67, 321] width 57 height 13
click at [46, 323] on span "Refresh eUICC" at bounding box center [67, 321] width 57 height 13
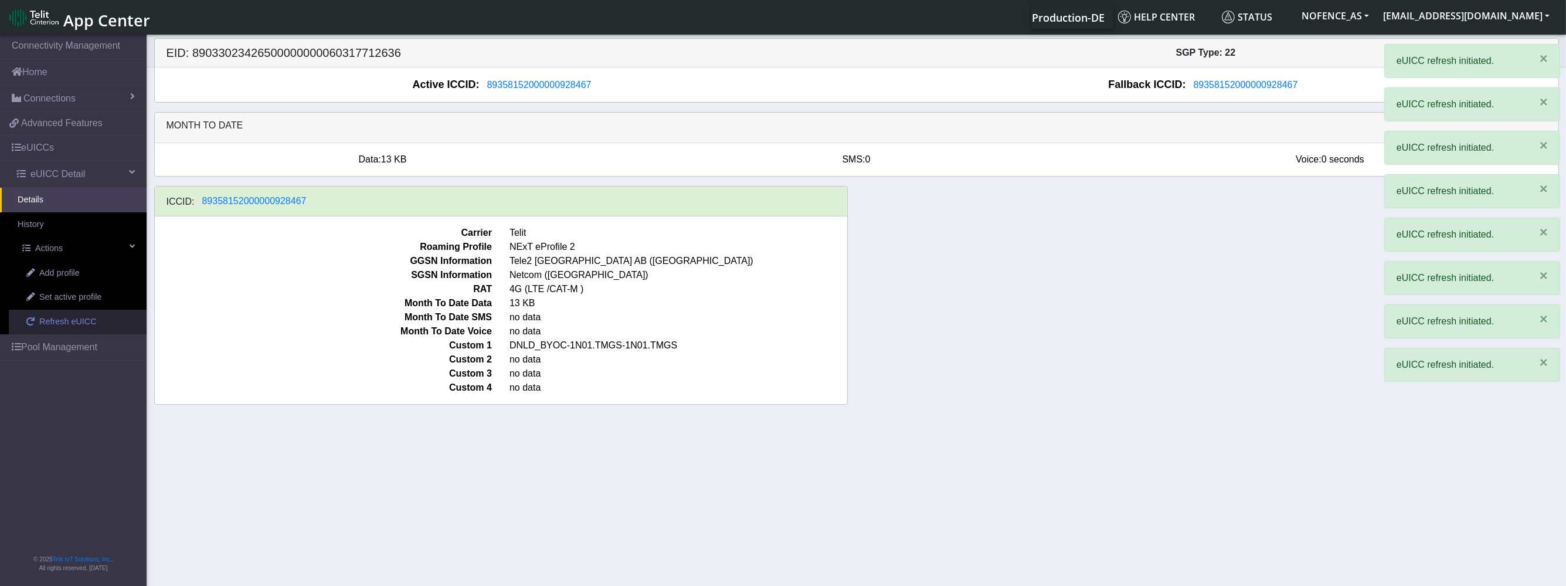
click at [46, 323] on span "Refresh eUICC" at bounding box center [67, 321] width 57 height 13
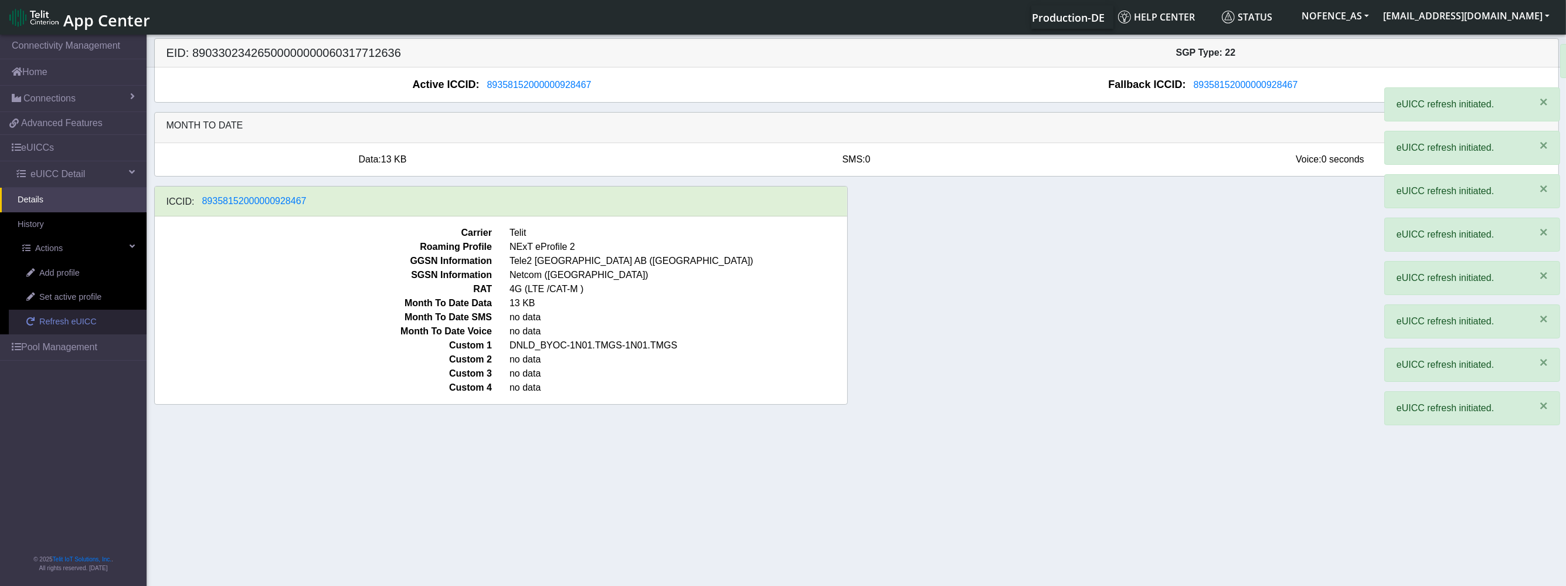
click at [46, 323] on span "Refresh eUICC" at bounding box center [67, 321] width 57 height 13
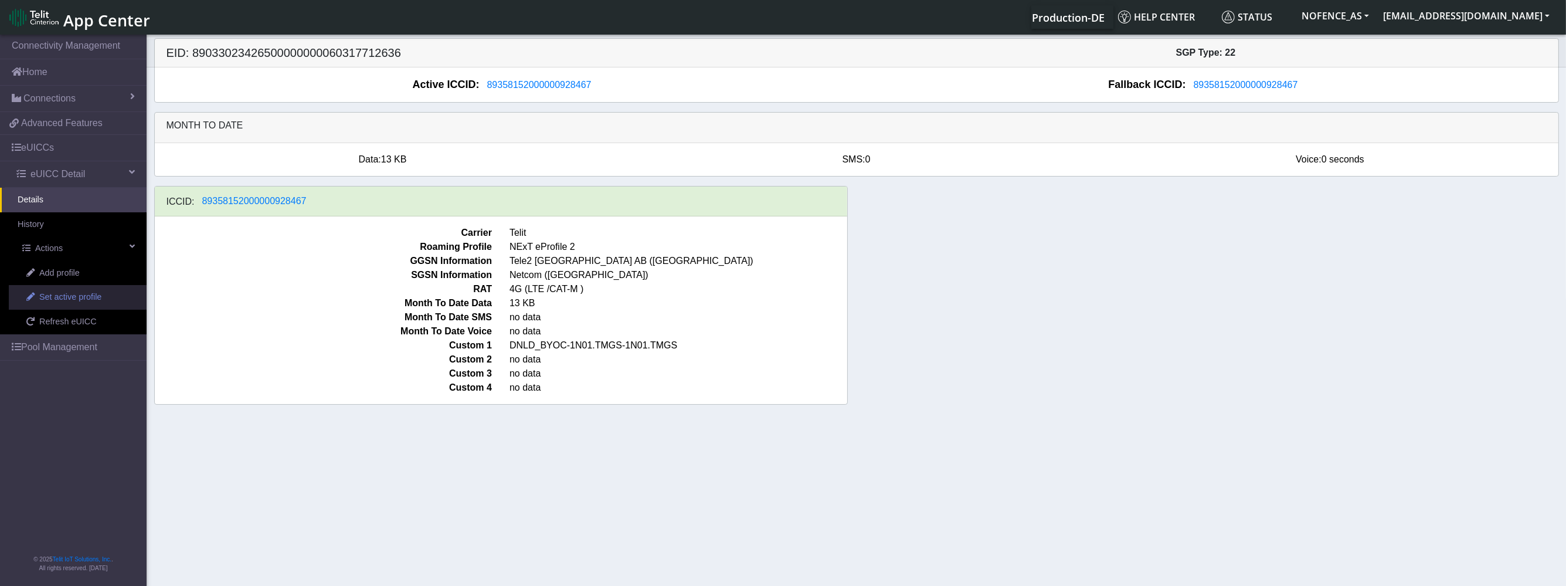
click at [66, 296] on span "Set active profile" at bounding box center [70, 297] width 62 height 13
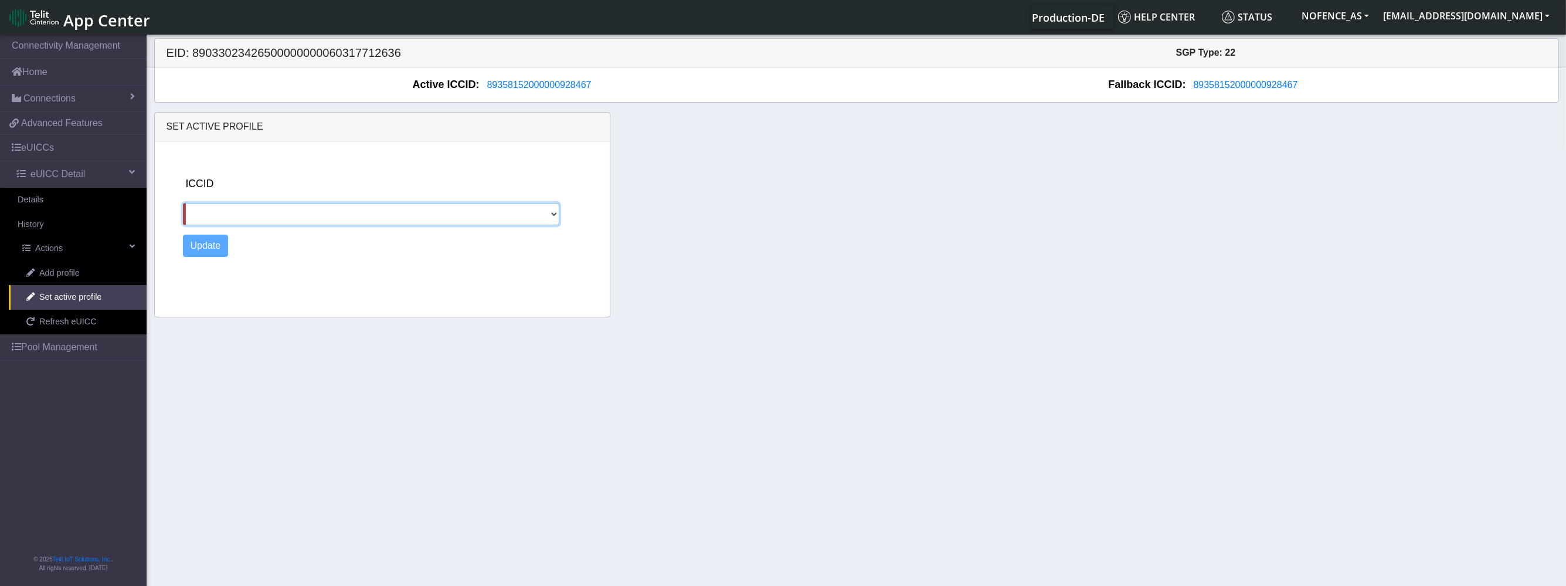
click at [237, 213] on select at bounding box center [371, 214] width 377 height 22
click at [124, 259] on link "Actions" at bounding box center [76, 248] width 142 height 25
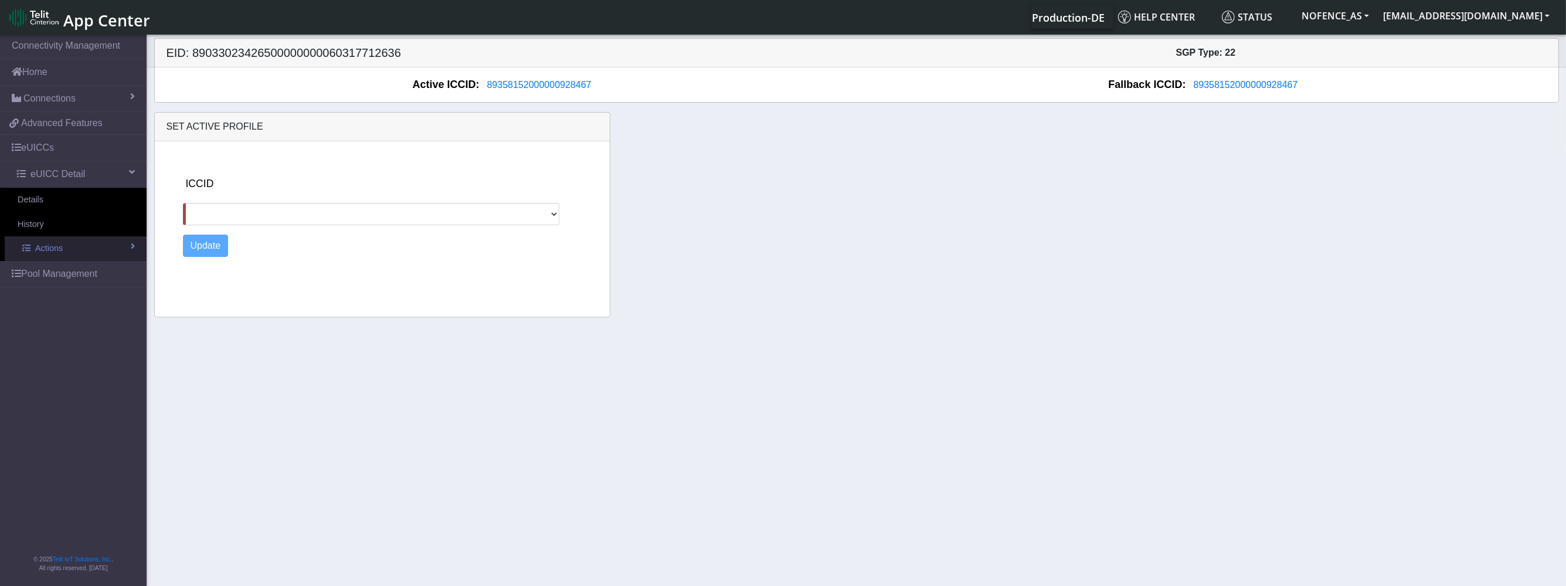
click at [109, 256] on link "Actions" at bounding box center [76, 248] width 142 height 25
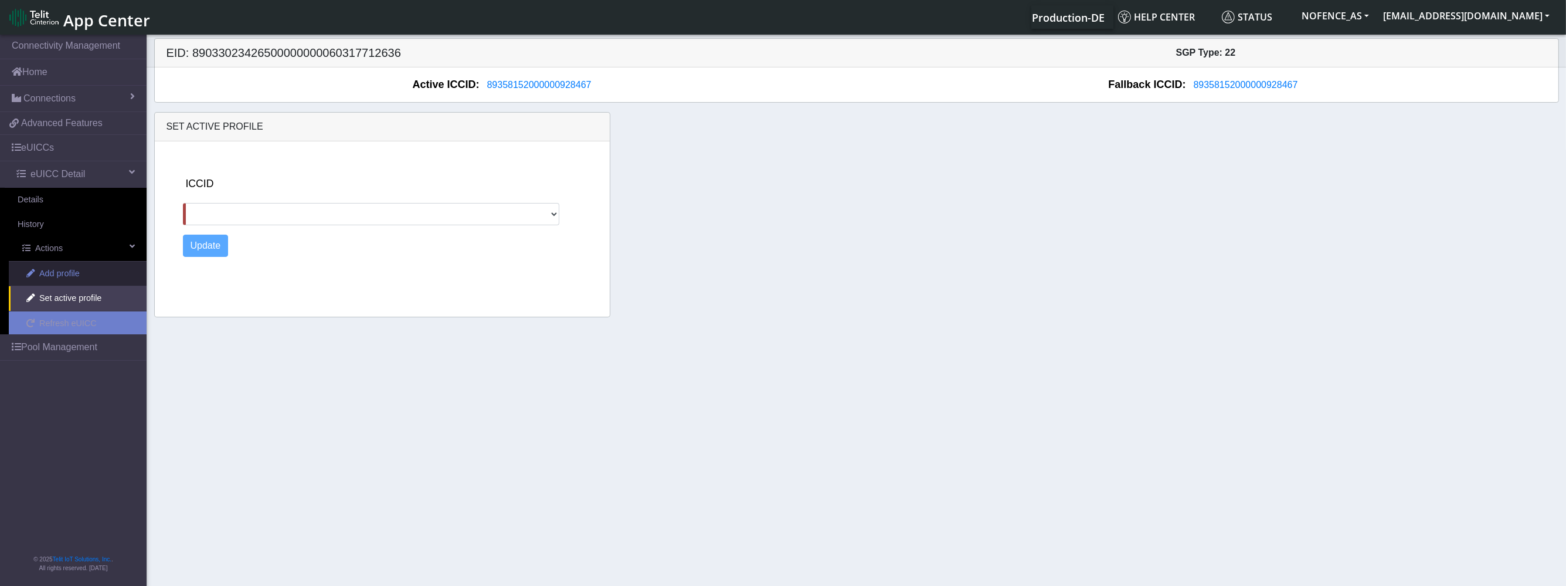
click at [83, 271] on link "Add profile" at bounding box center [78, 273] width 138 height 25
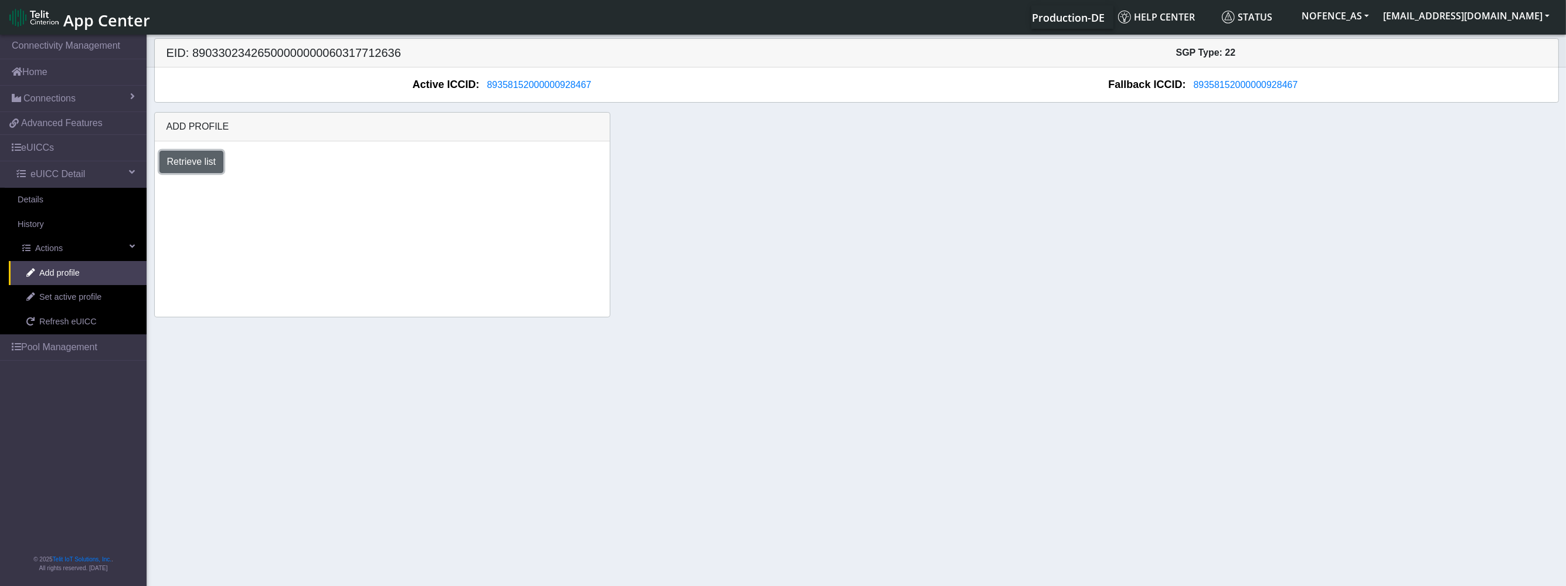
click at [208, 166] on button "Retrieve list" at bounding box center [191, 162] width 64 height 22
select select "6c03ca72-ef63-4261-9d33-5bb37ce75665"
click at [159, 182] on select "Select profile to add DNLD_BYOC-1N01.TMGS-1N01.TMGS" at bounding box center [258, 193] width 198 height 22
click at [378, 195] on button "Add" at bounding box center [388, 193] width 32 height 22
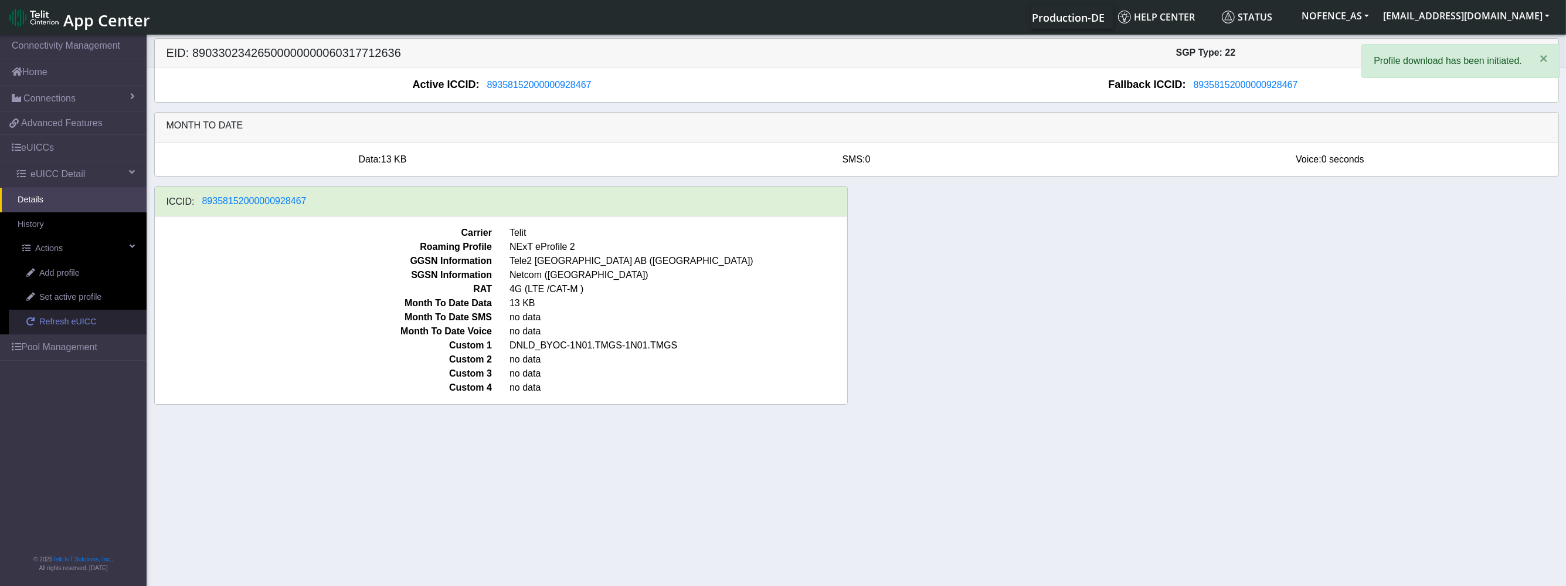
click at [69, 315] on span "Refresh eUICC" at bounding box center [67, 321] width 57 height 13
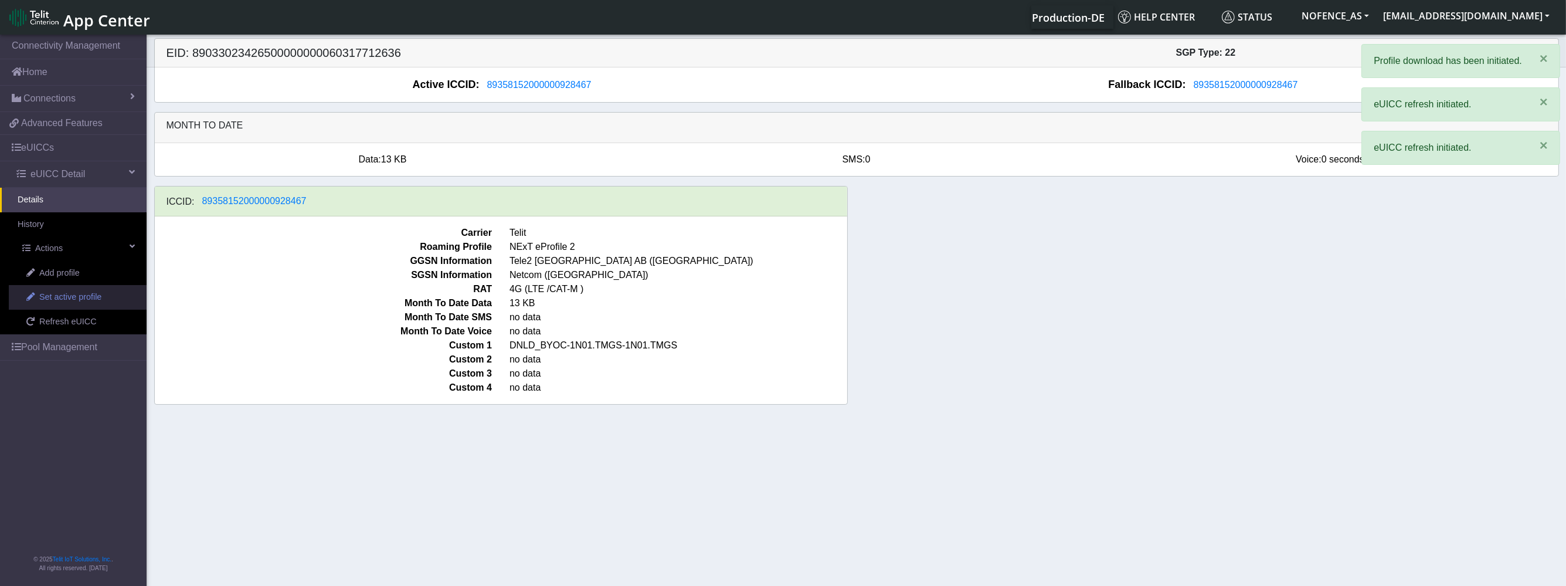
click at [73, 294] on span "Set active profile" at bounding box center [70, 297] width 62 height 13
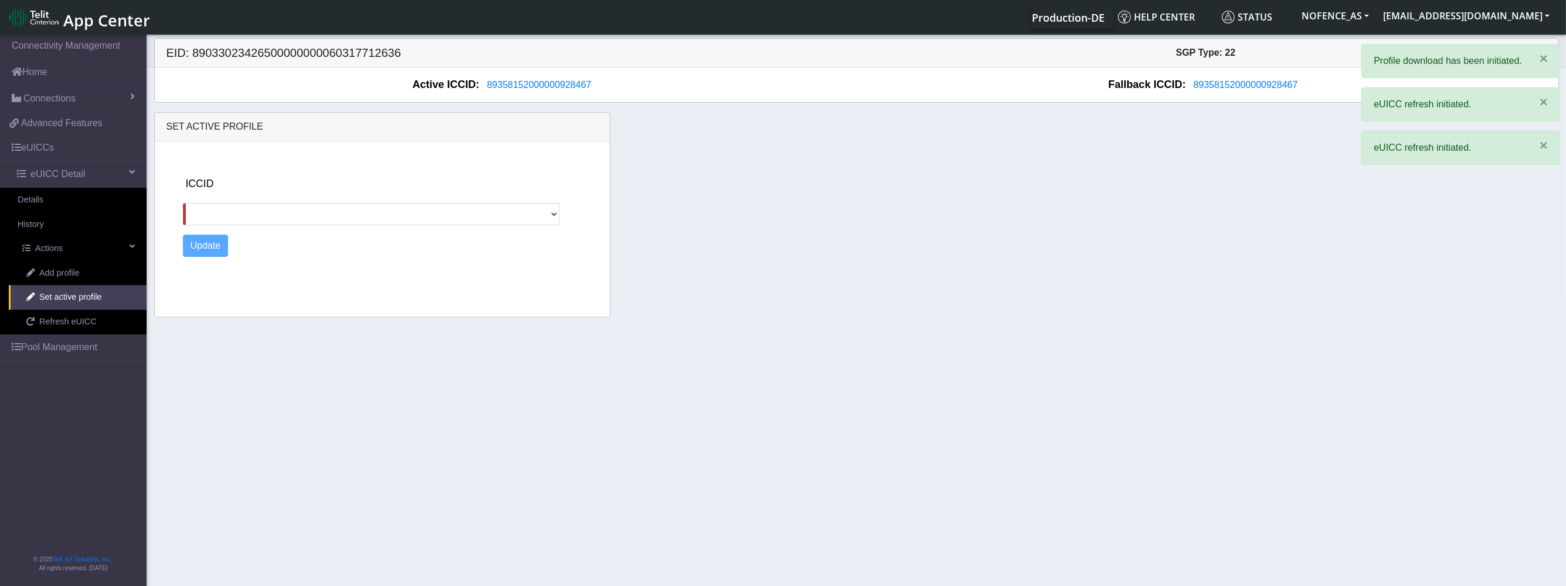
click at [284, 193] on div "ICCID" at bounding box center [392, 200] width 419 height 49
click at [283, 205] on select at bounding box center [371, 214] width 377 height 22
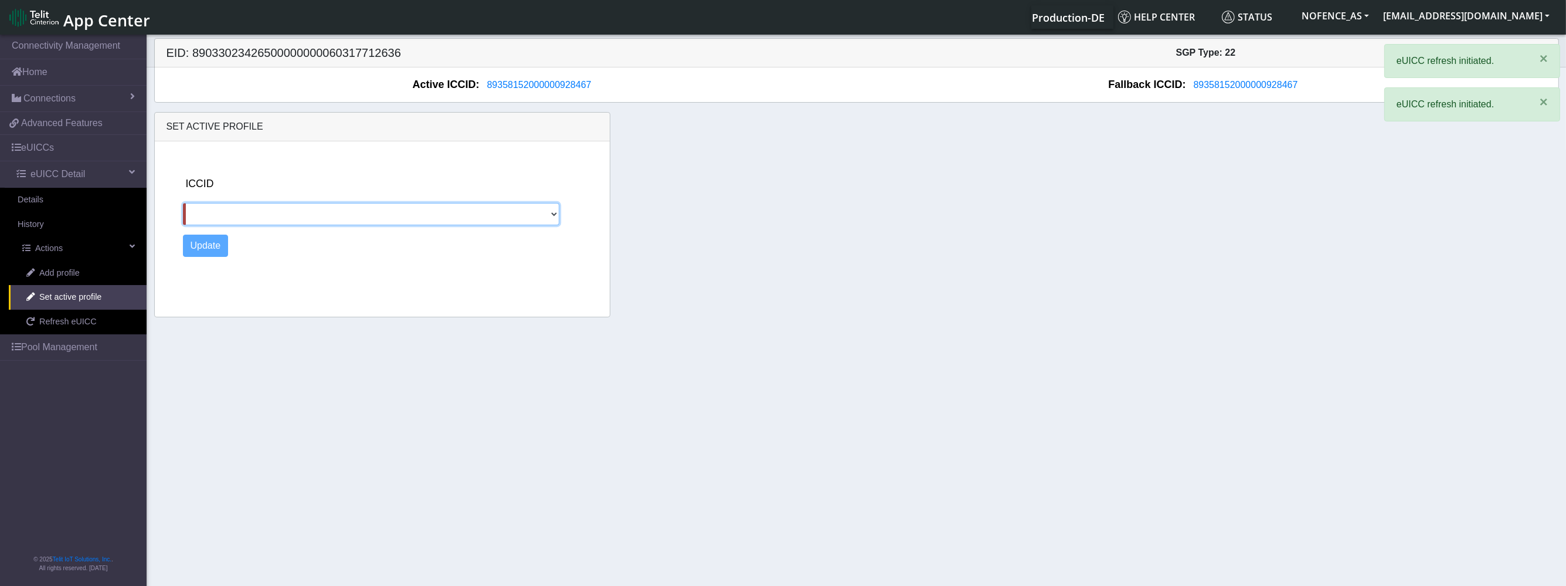
click at [283, 205] on select at bounding box center [371, 214] width 377 height 22
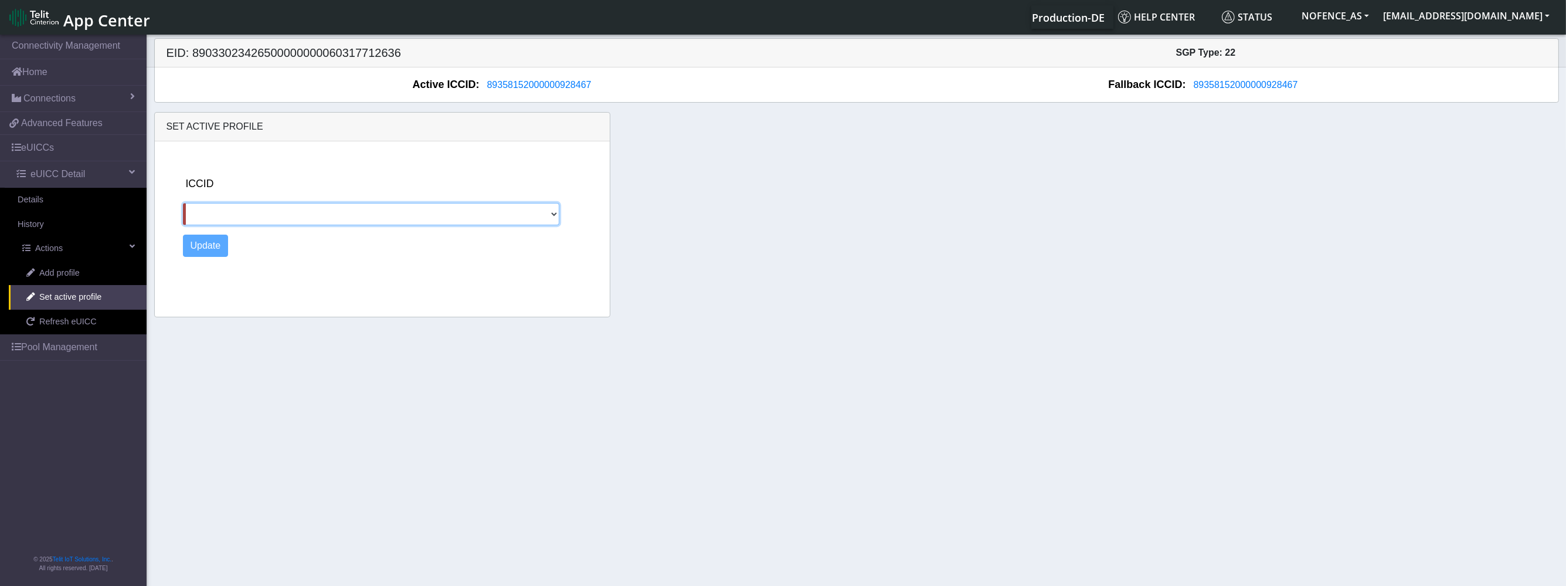
click at [463, 213] on select at bounding box center [371, 214] width 377 height 22
click at [374, 255] on div "Update" at bounding box center [392, 246] width 419 height 22
click at [57, 311] on link "Refresh eUICC" at bounding box center [78, 322] width 138 height 25
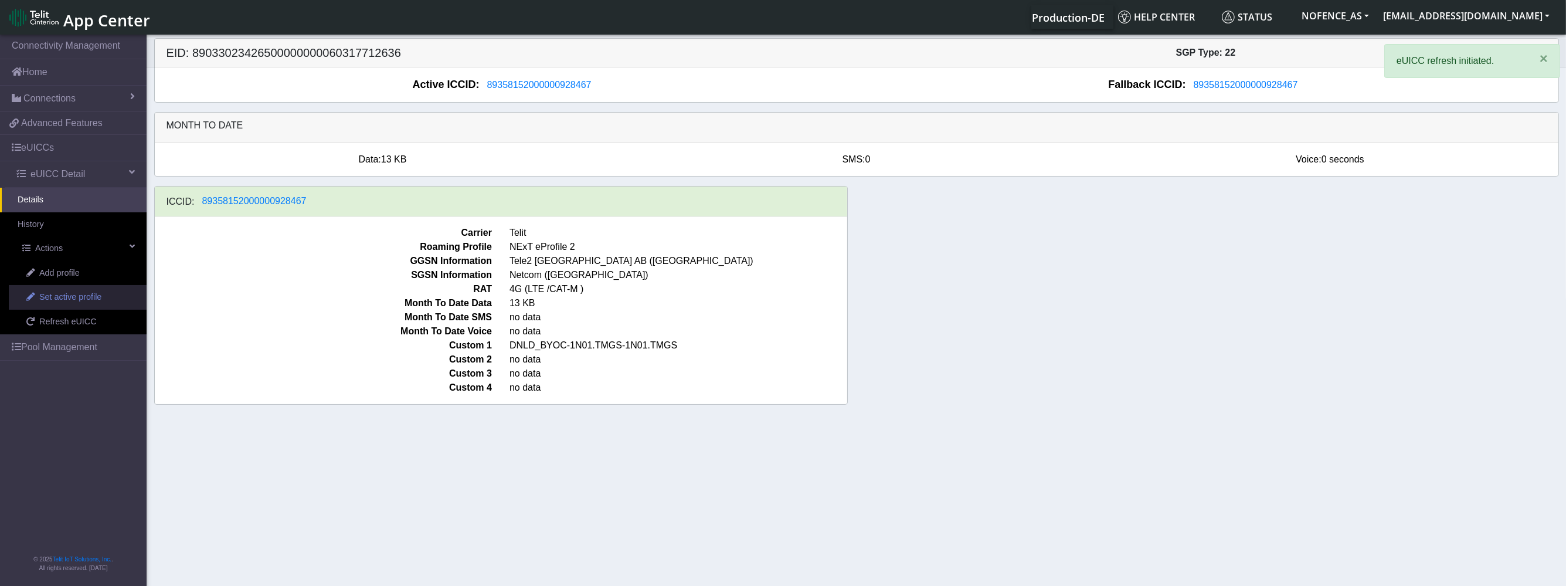
click at [96, 293] on span "Set active profile" at bounding box center [70, 297] width 62 height 13
